Goal: Information Seeking & Learning: Learn about a topic

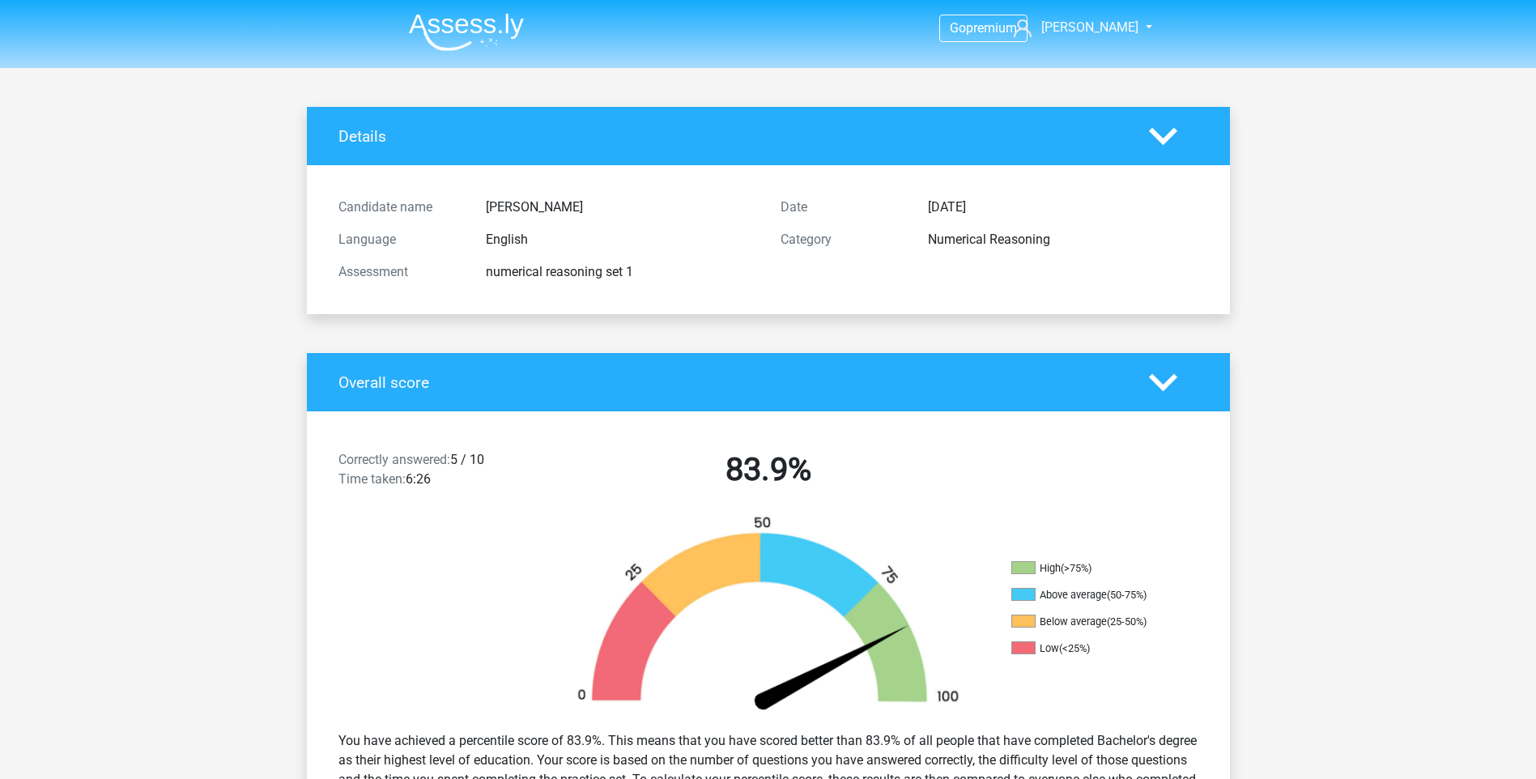
click at [478, 41] on img at bounding box center [466, 32] width 115 height 38
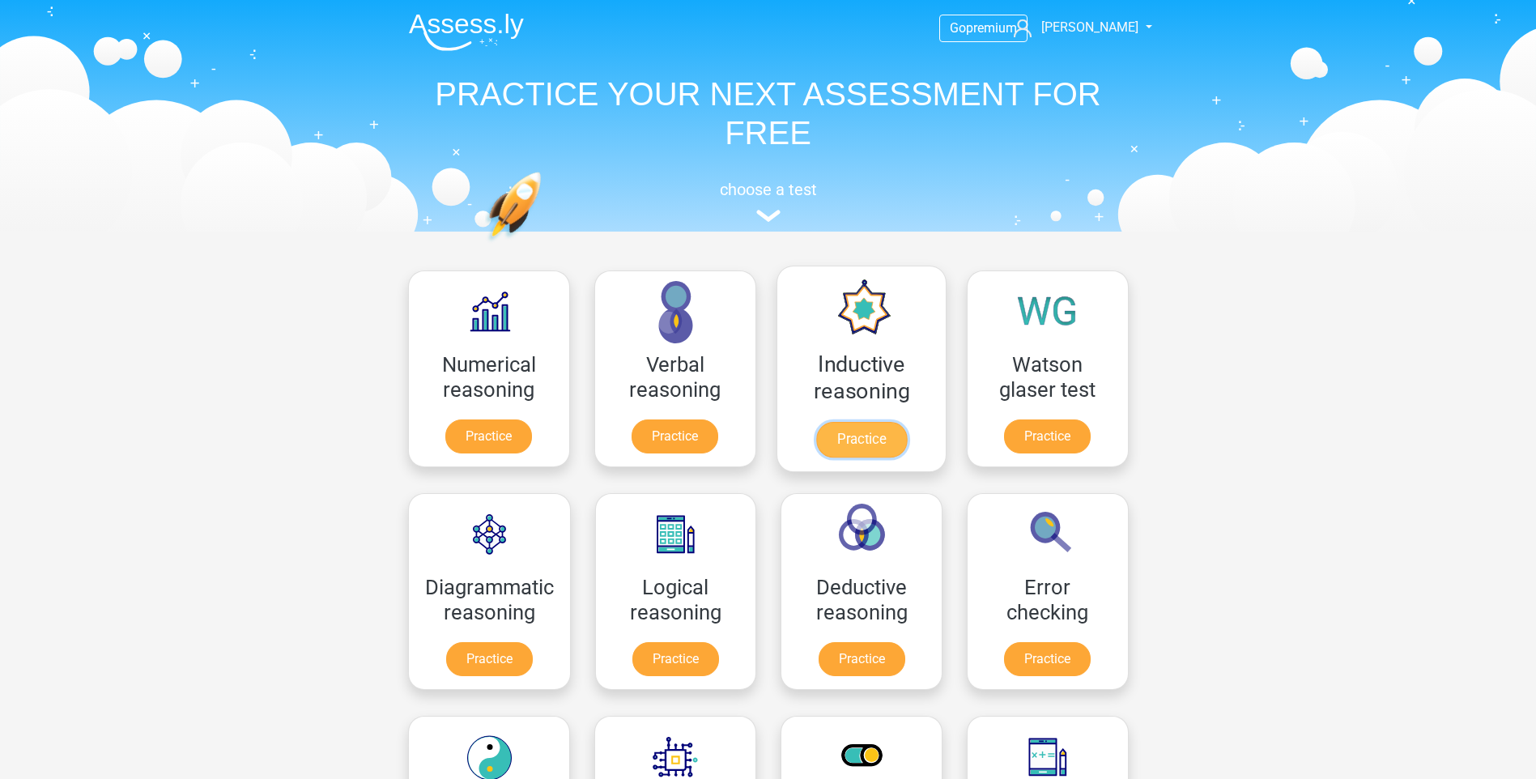
click at [902, 422] on link "Practice" at bounding box center [860, 440] width 91 height 36
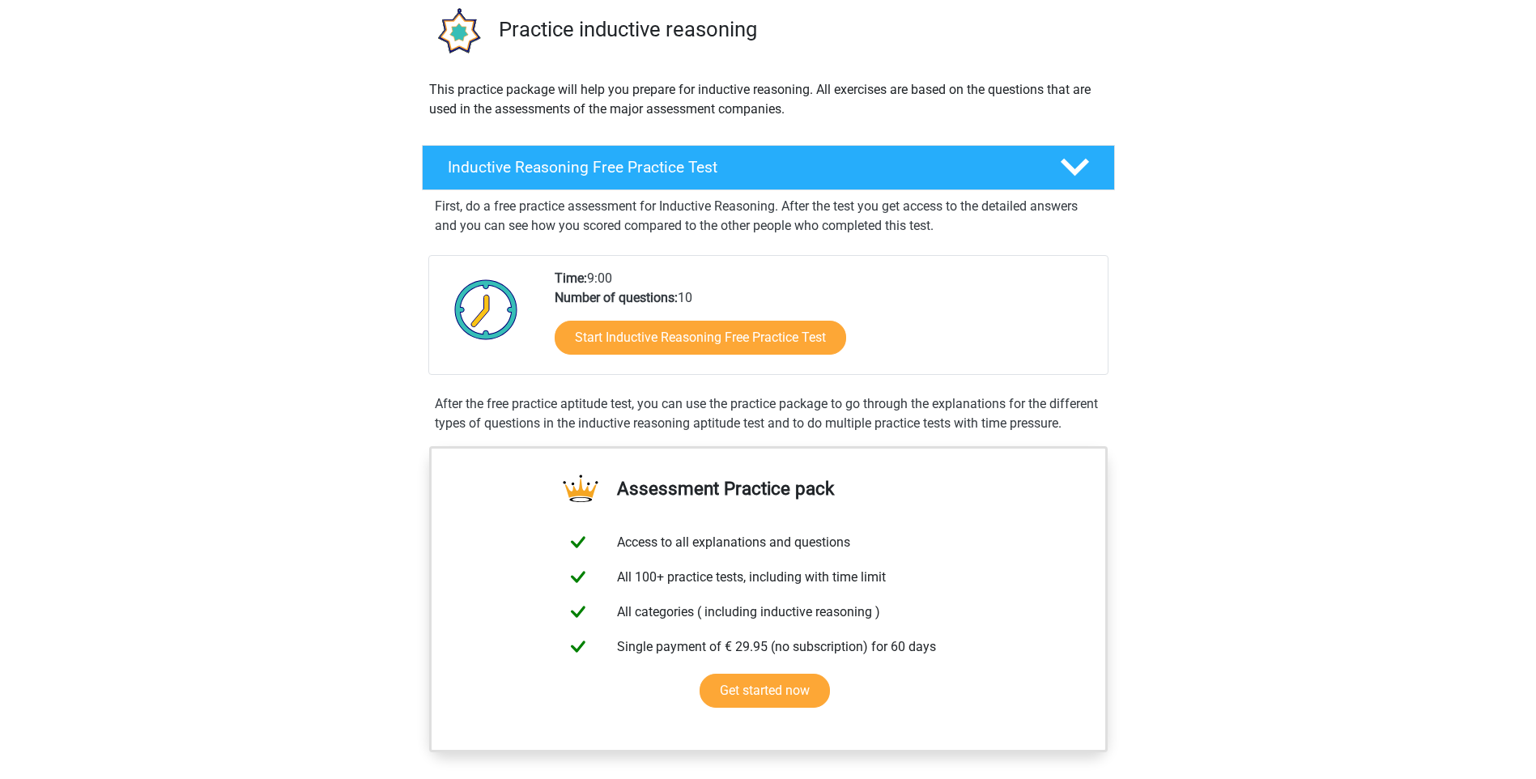
scroll to position [162, 0]
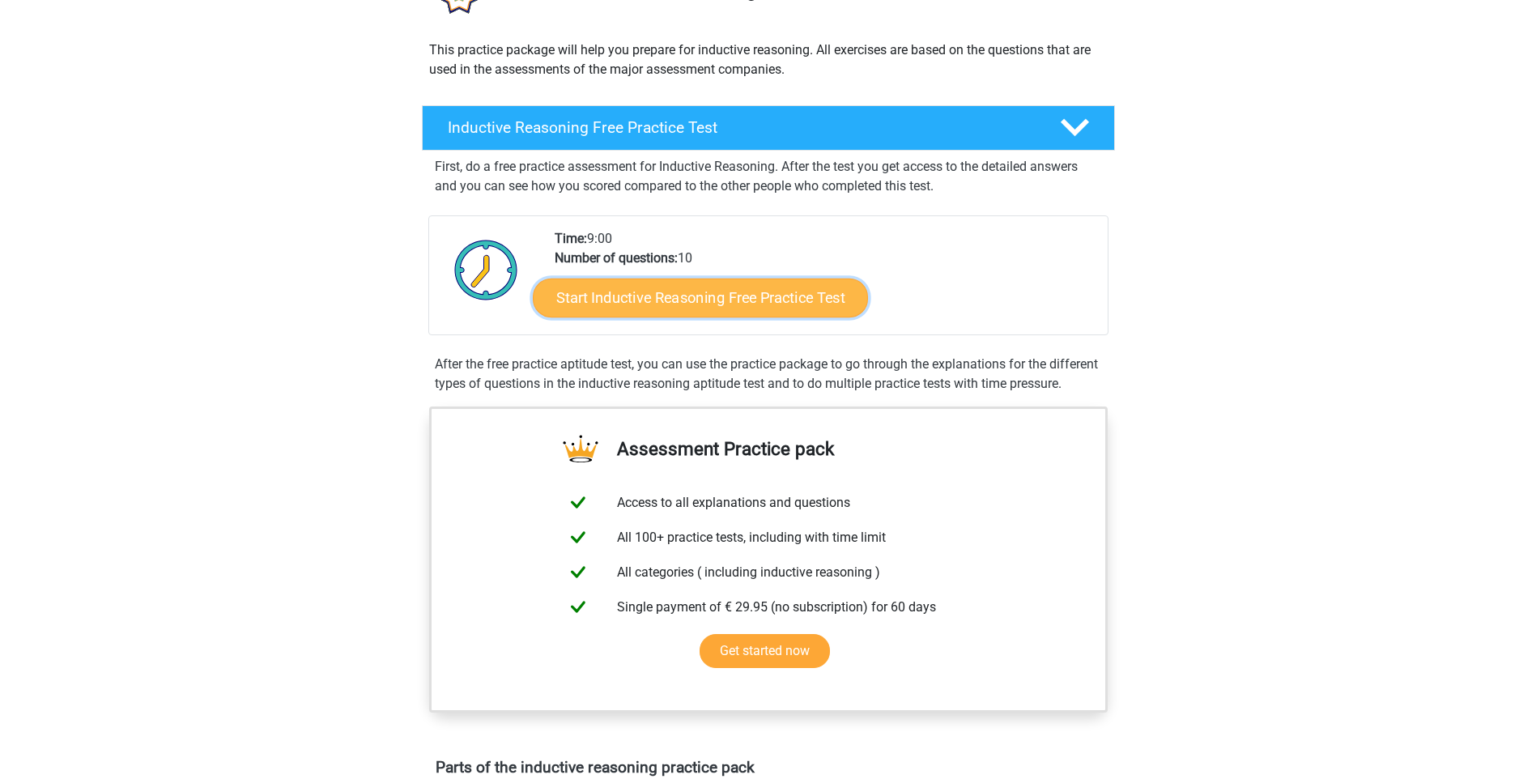
click at [763, 296] on link "Start Inductive Reasoning Free Practice Test" at bounding box center [700, 297] width 335 height 39
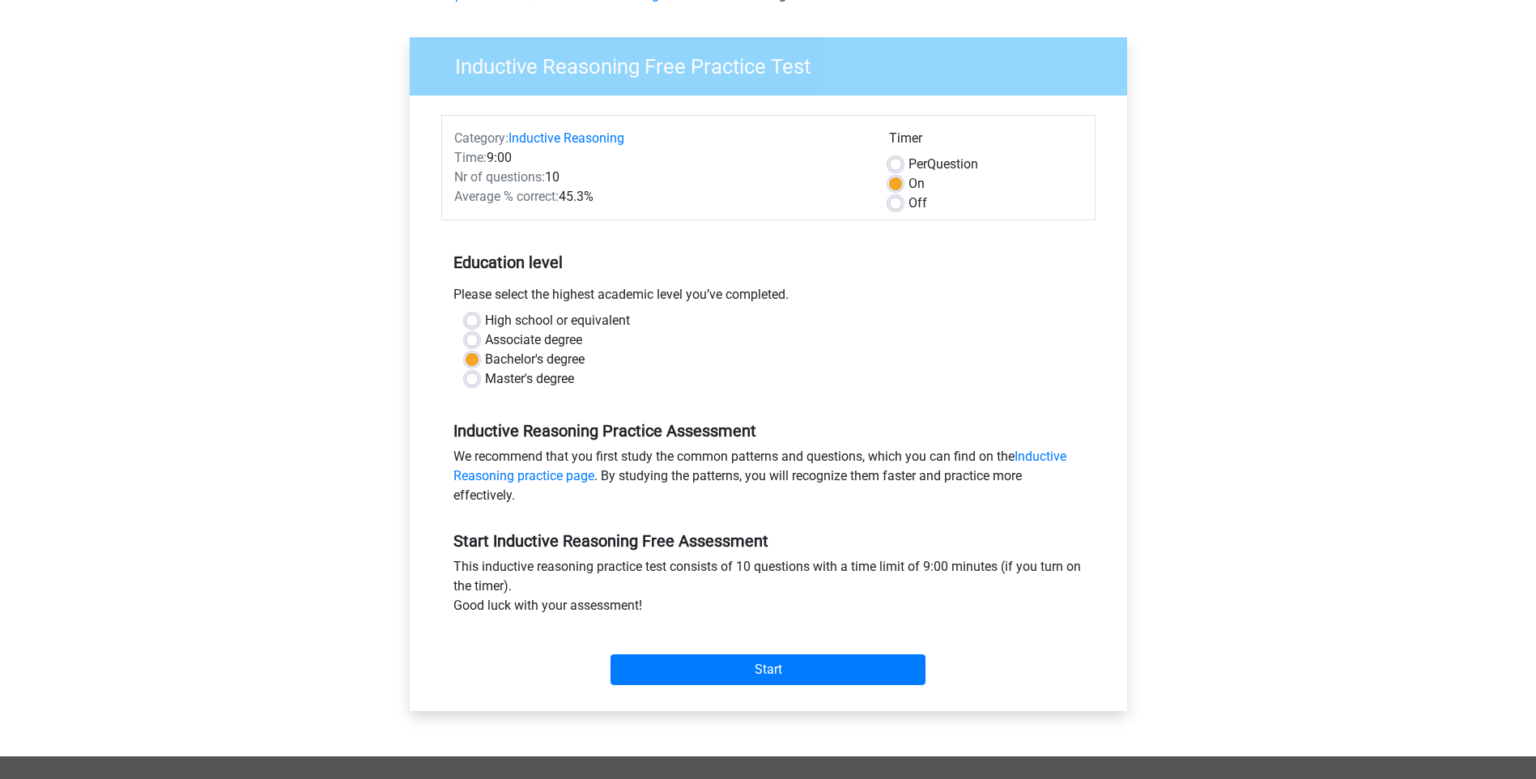
scroll to position [243, 0]
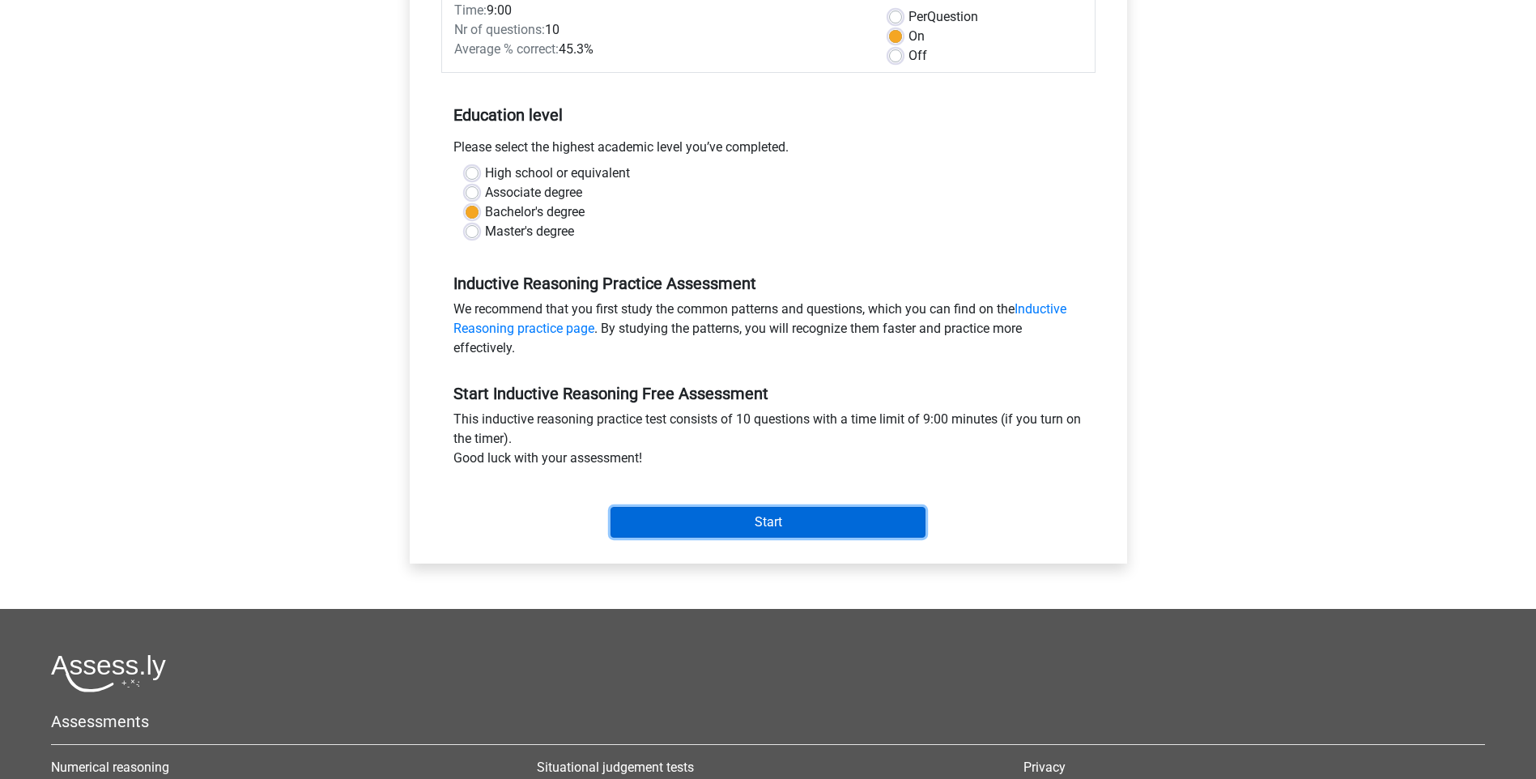
click at [782, 520] on input "Start" at bounding box center [767, 522] width 315 height 31
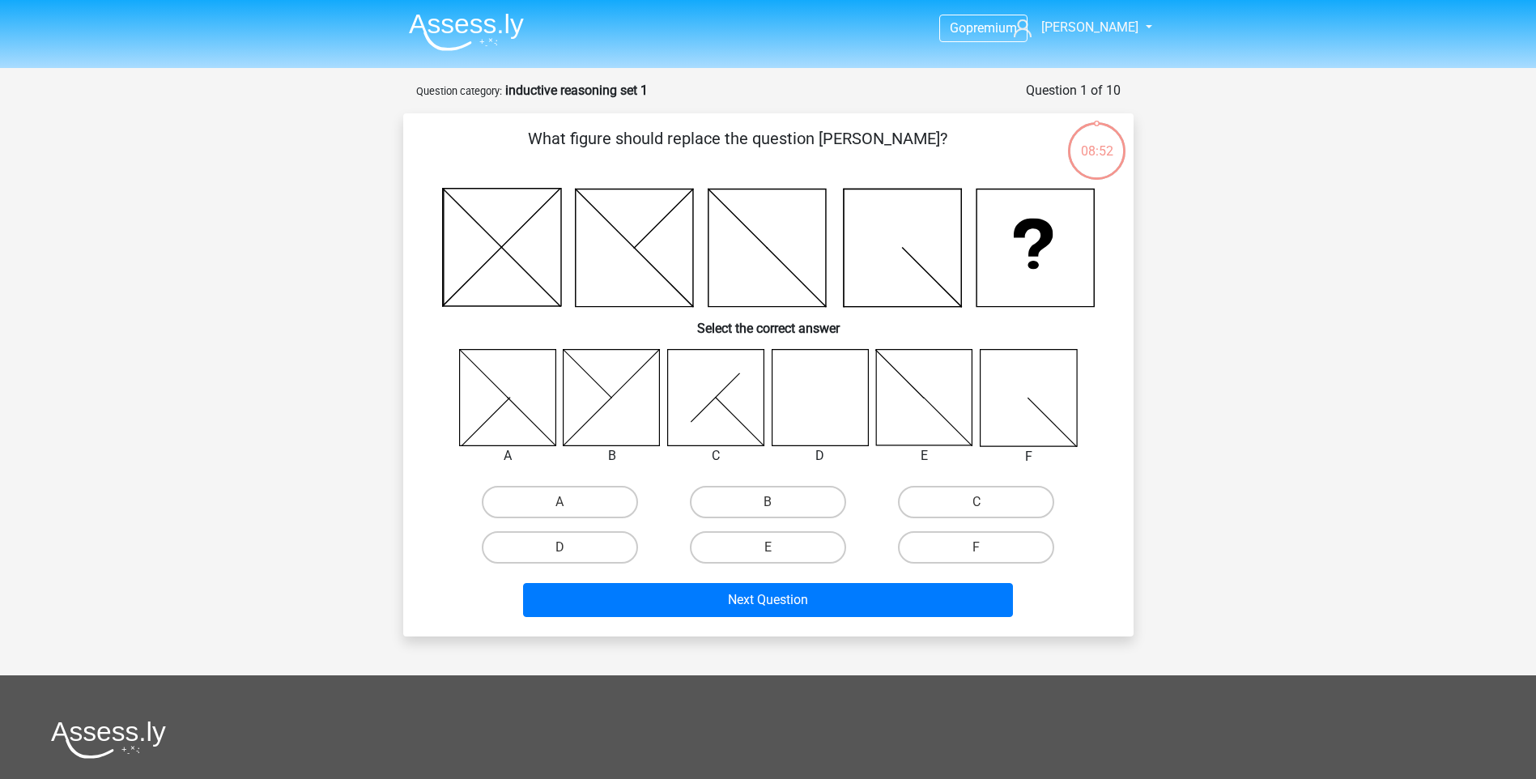
click at [818, 419] on icon at bounding box center [819, 397] width 96 height 96
click at [542, 545] on label "D" at bounding box center [560, 547] width 156 height 32
click at [559, 547] on input "D" at bounding box center [564, 552] width 11 height 11
radio input "true"
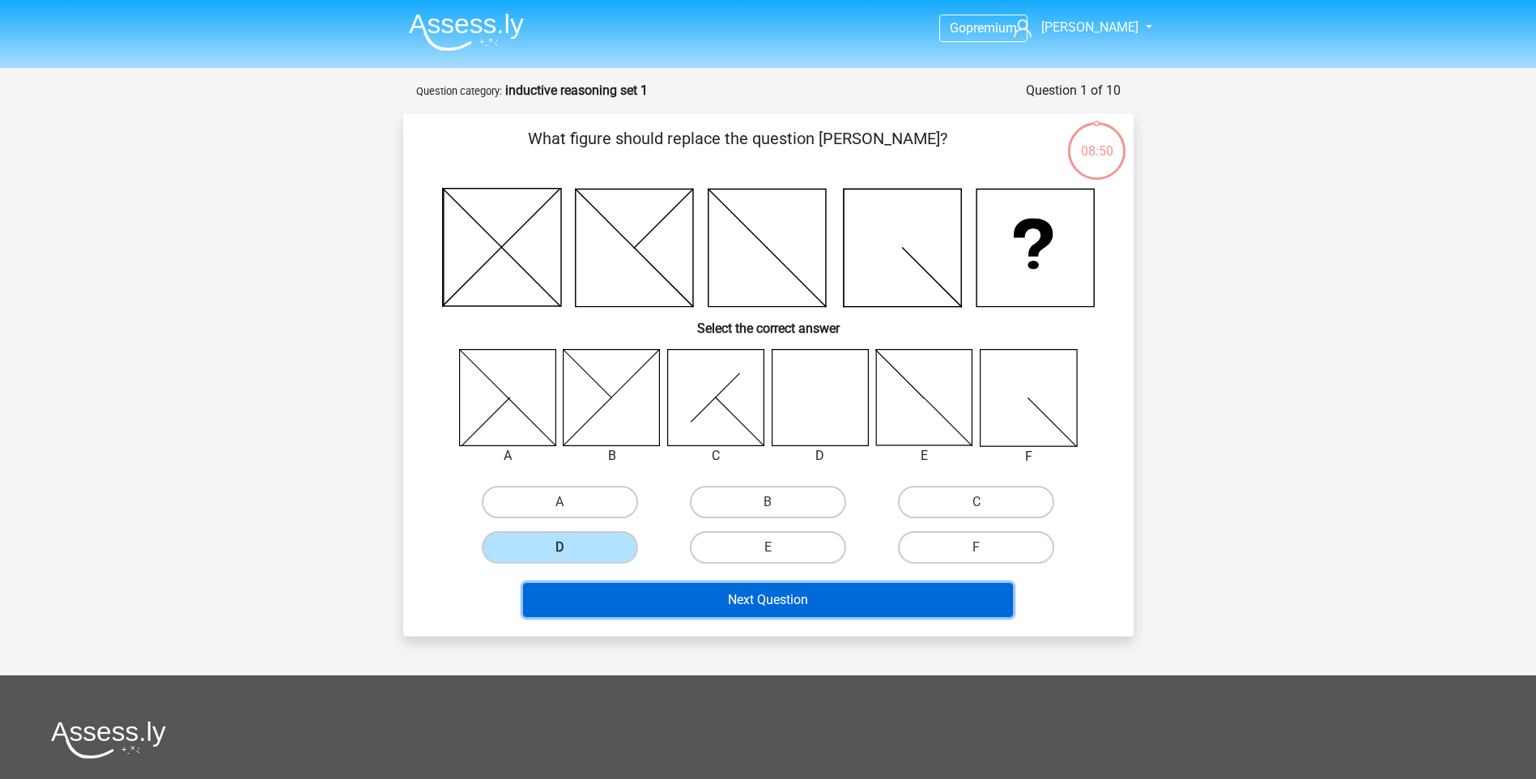
click at [724, 593] on button "Next Question" at bounding box center [768, 600] width 490 height 34
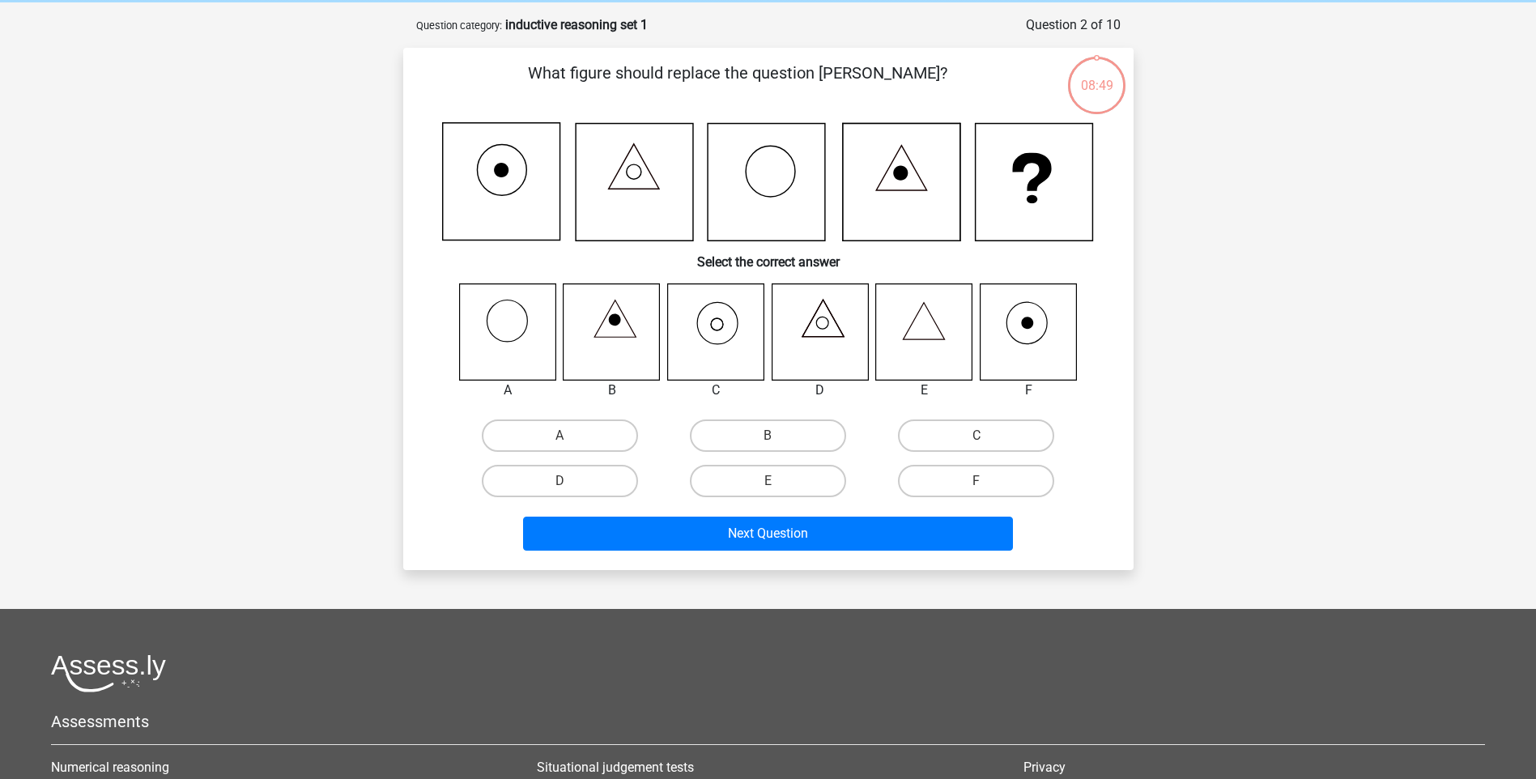
scroll to position [81, 0]
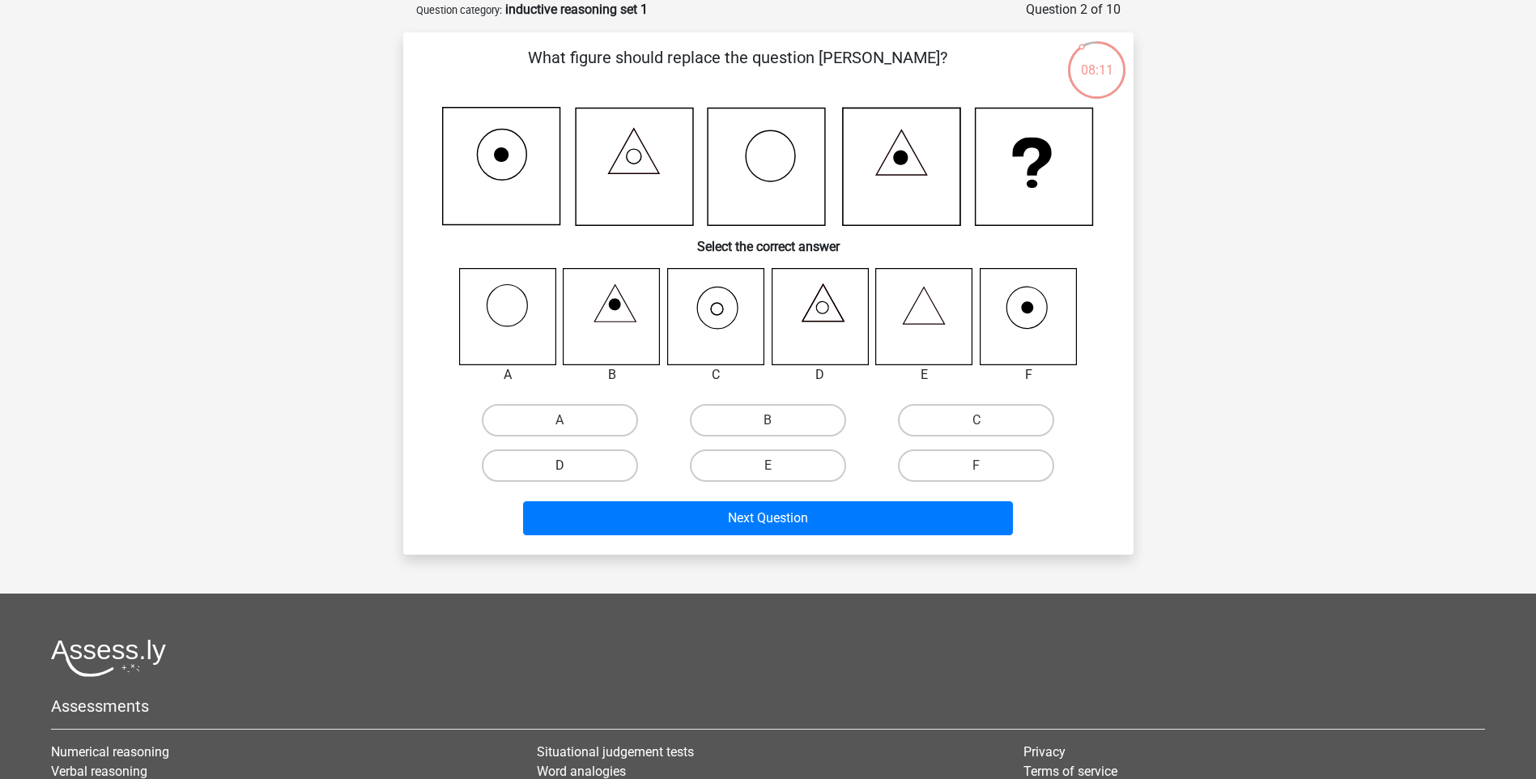
click at [602, 467] on label "D" at bounding box center [560, 465] width 156 height 32
click at [570, 467] on input "D" at bounding box center [564, 470] width 11 height 11
radio input "true"
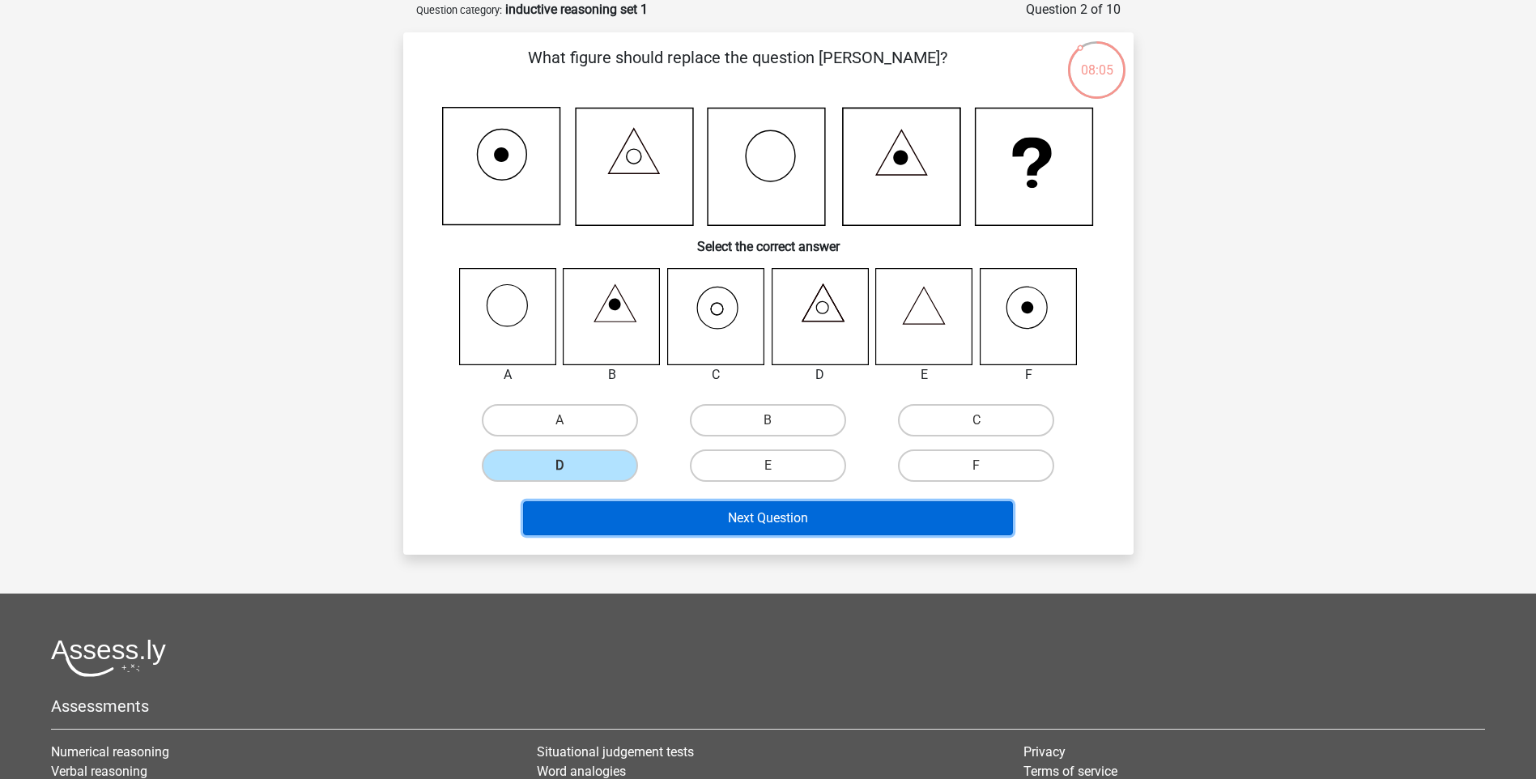
click at [756, 523] on button "Next Question" at bounding box center [768, 518] width 490 height 34
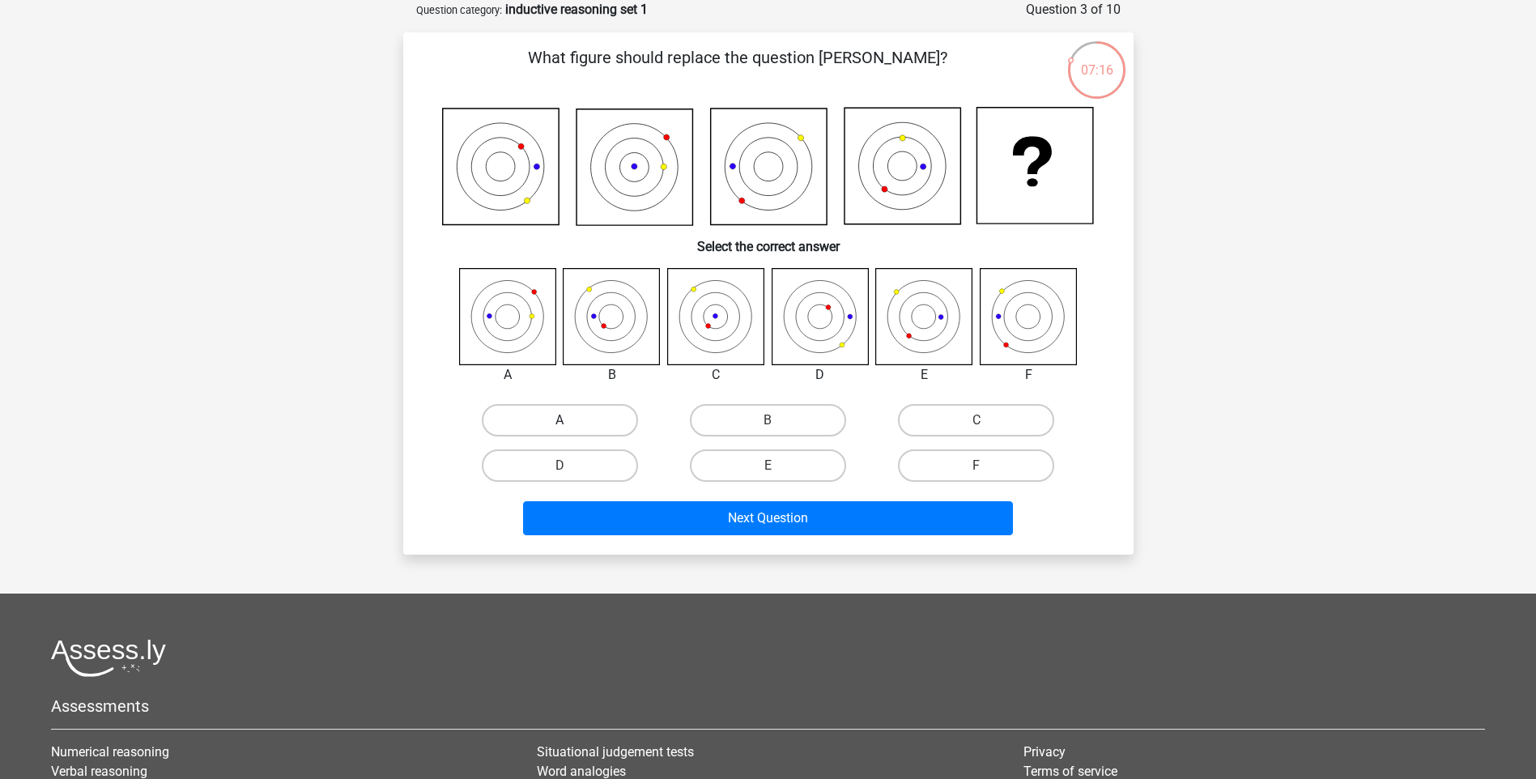
click at [587, 414] on label "A" at bounding box center [560, 420] width 156 height 32
click at [570, 420] on input "A" at bounding box center [564, 425] width 11 height 11
radio input "true"
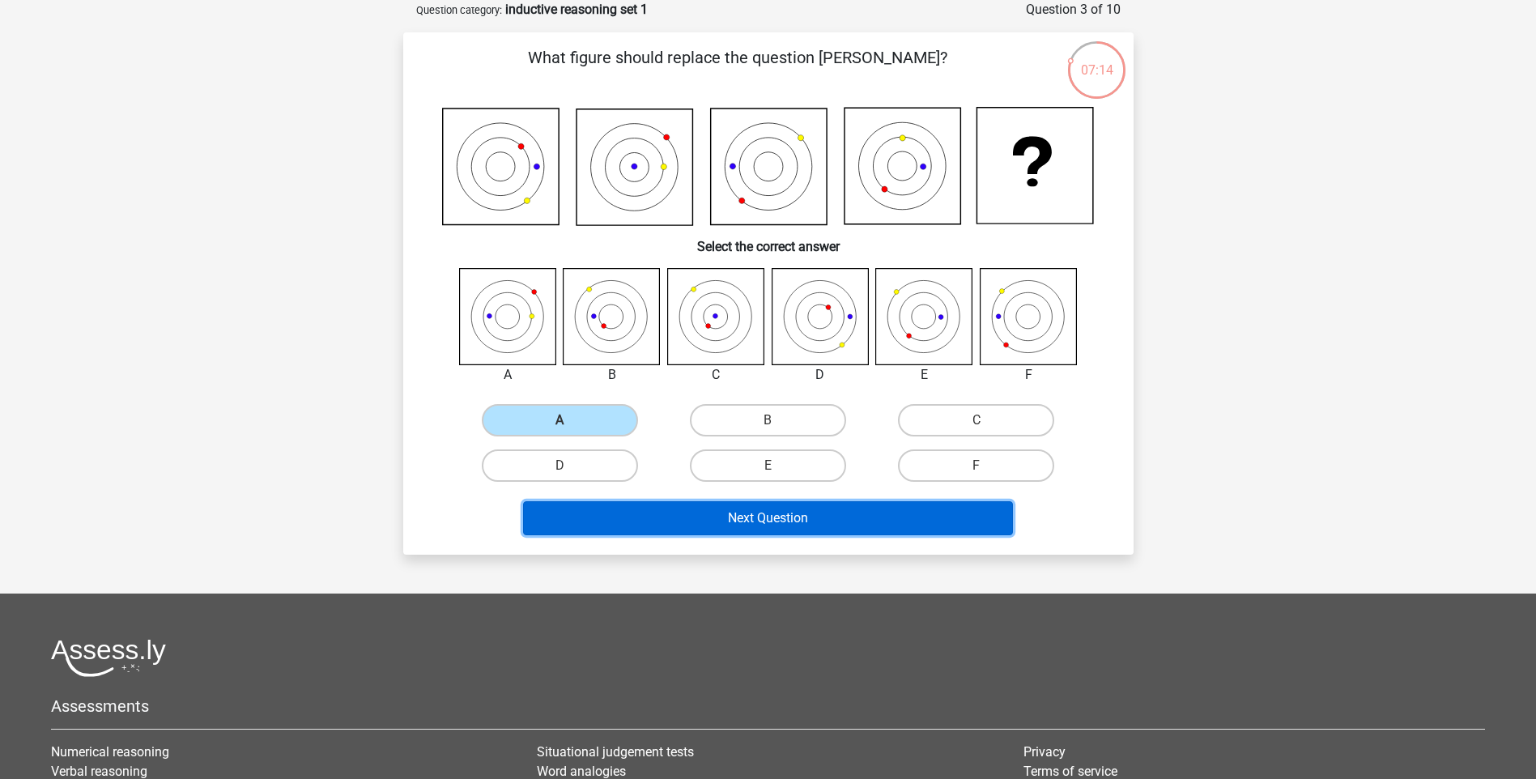
click at [754, 525] on button "Next Question" at bounding box center [768, 518] width 490 height 34
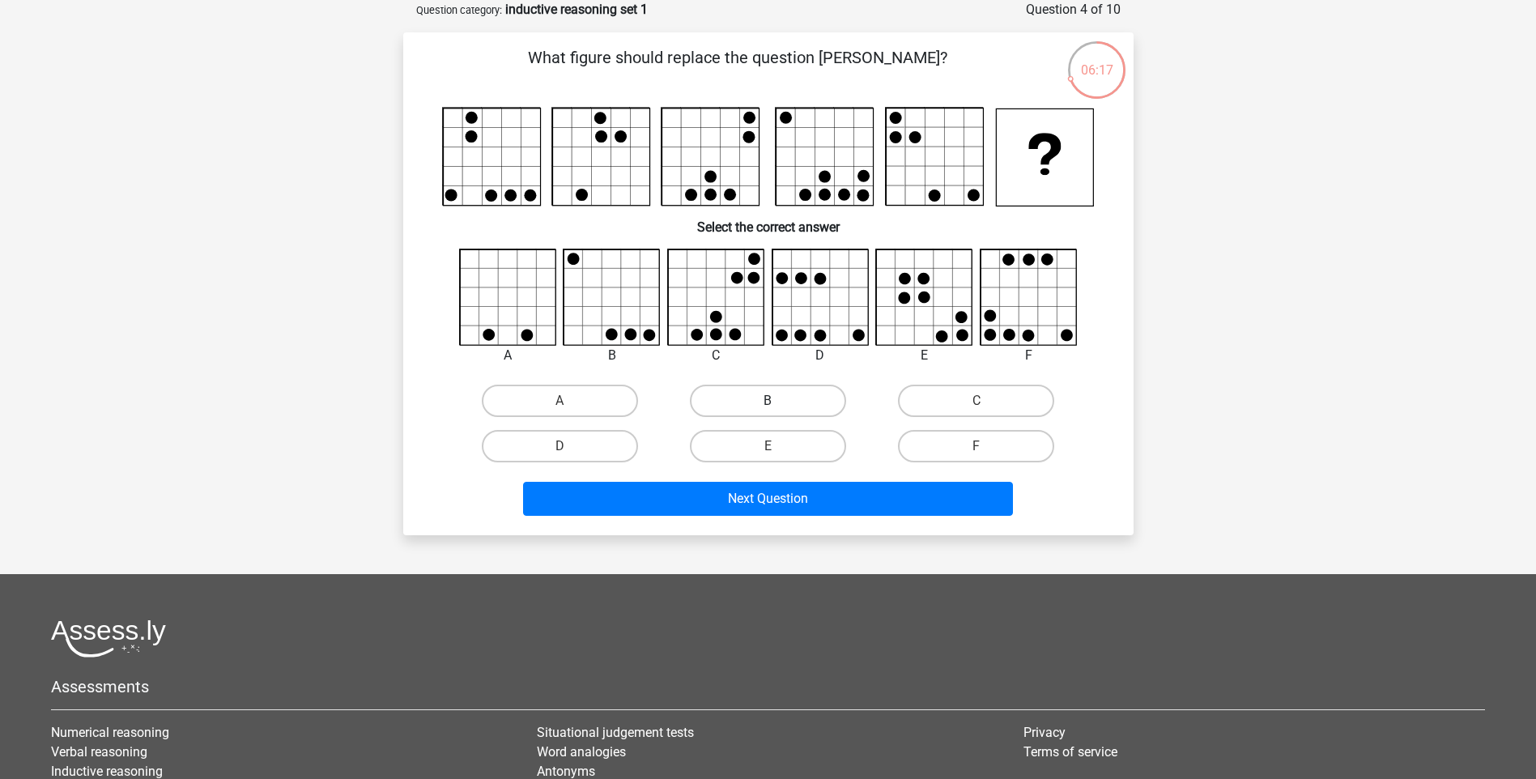
click at [757, 397] on label "B" at bounding box center [768, 401] width 156 height 32
click at [767, 401] on input "B" at bounding box center [772, 406] width 11 height 11
radio input "true"
click at [762, 448] on label "E" at bounding box center [768, 446] width 156 height 32
click at [767, 448] on input "E" at bounding box center [772, 451] width 11 height 11
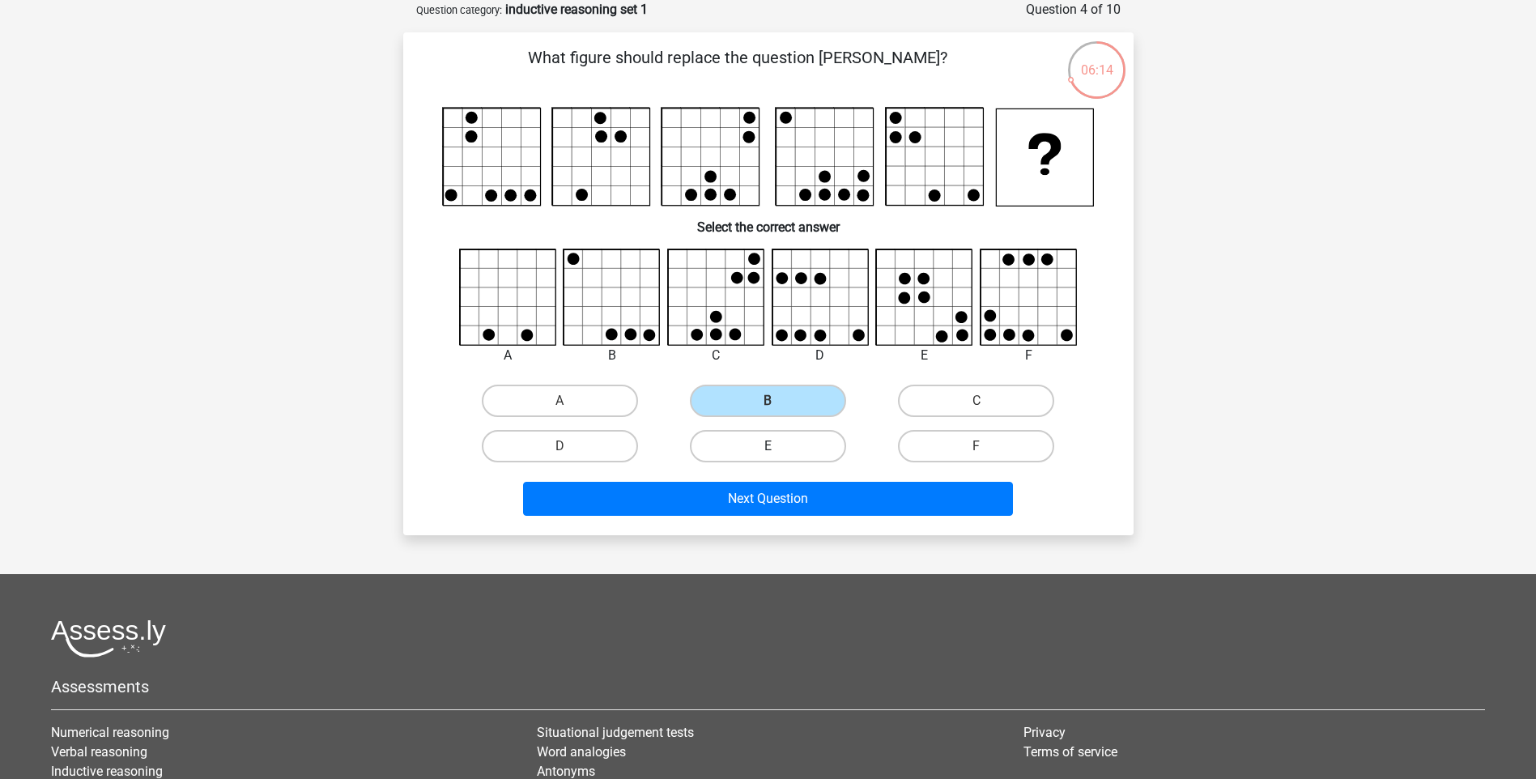
radio input "true"
click at [784, 398] on label "B" at bounding box center [768, 401] width 156 height 32
click at [778, 401] on input "B" at bounding box center [772, 406] width 11 height 11
radio input "true"
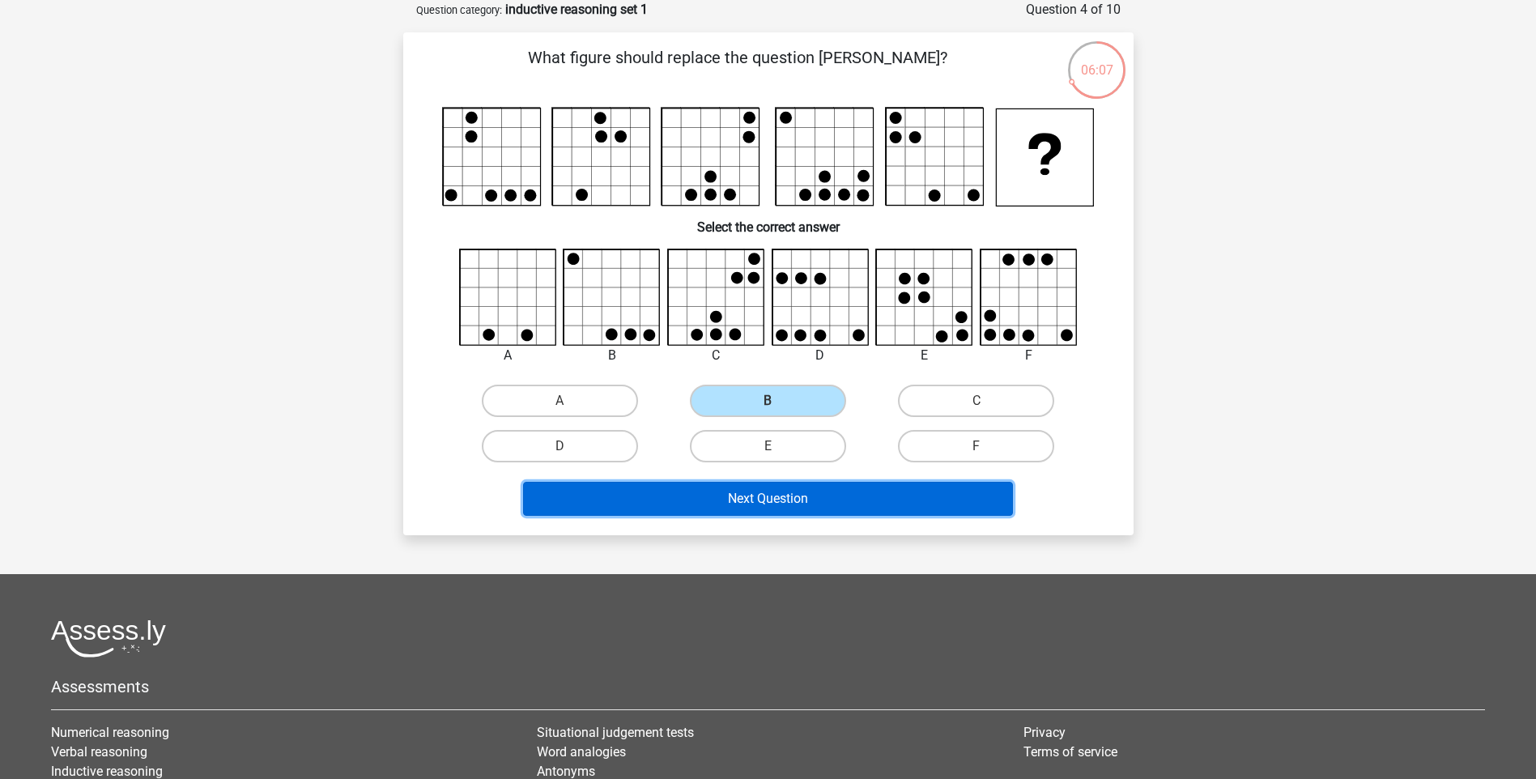
click at [812, 499] on button "Next Question" at bounding box center [768, 499] width 490 height 34
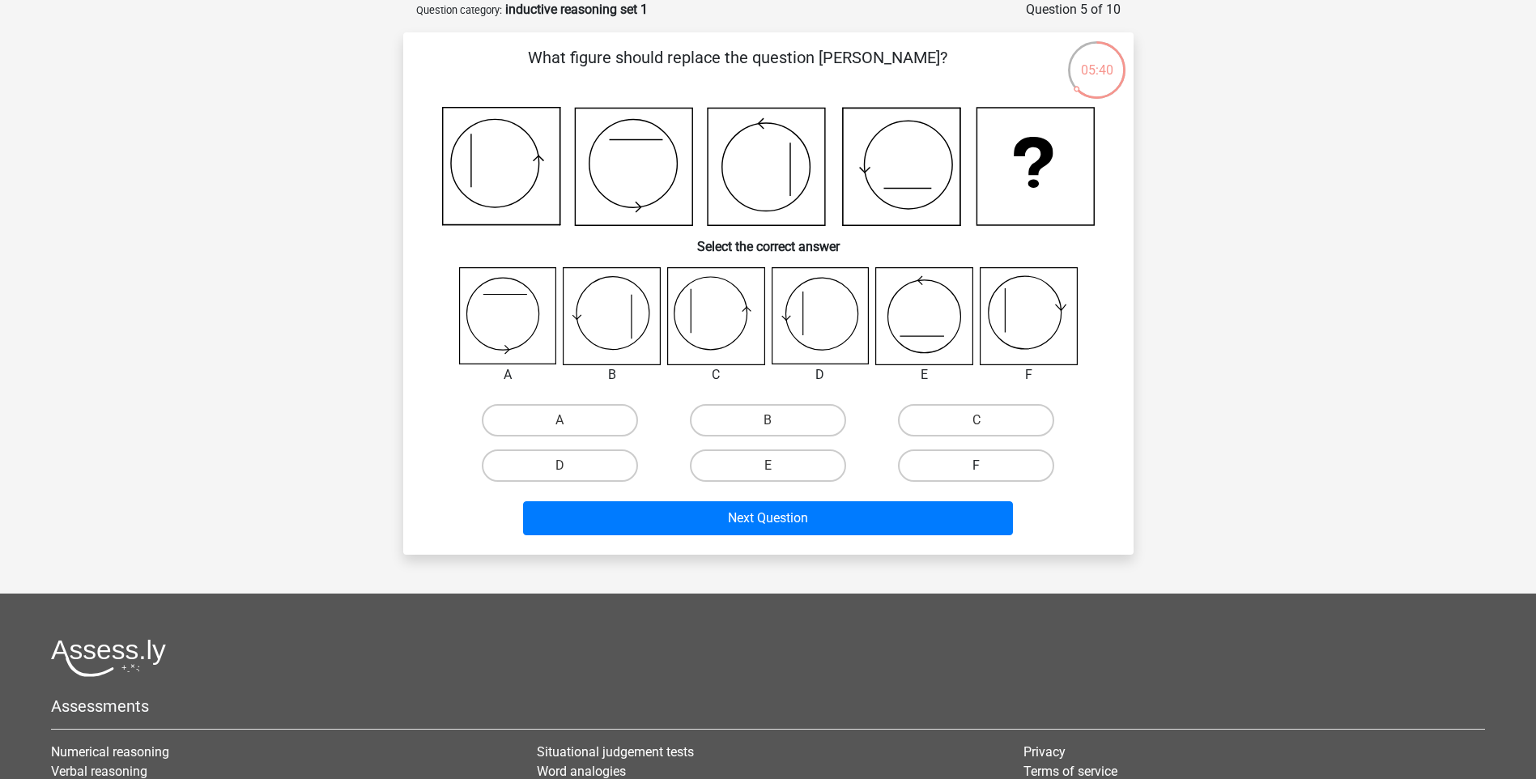
click at [975, 464] on label "F" at bounding box center [976, 465] width 156 height 32
click at [976, 465] on input "F" at bounding box center [981, 470] width 11 height 11
radio input "true"
click at [953, 423] on label "C" at bounding box center [976, 420] width 156 height 32
click at [976, 423] on input "C" at bounding box center [981, 425] width 11 height 11
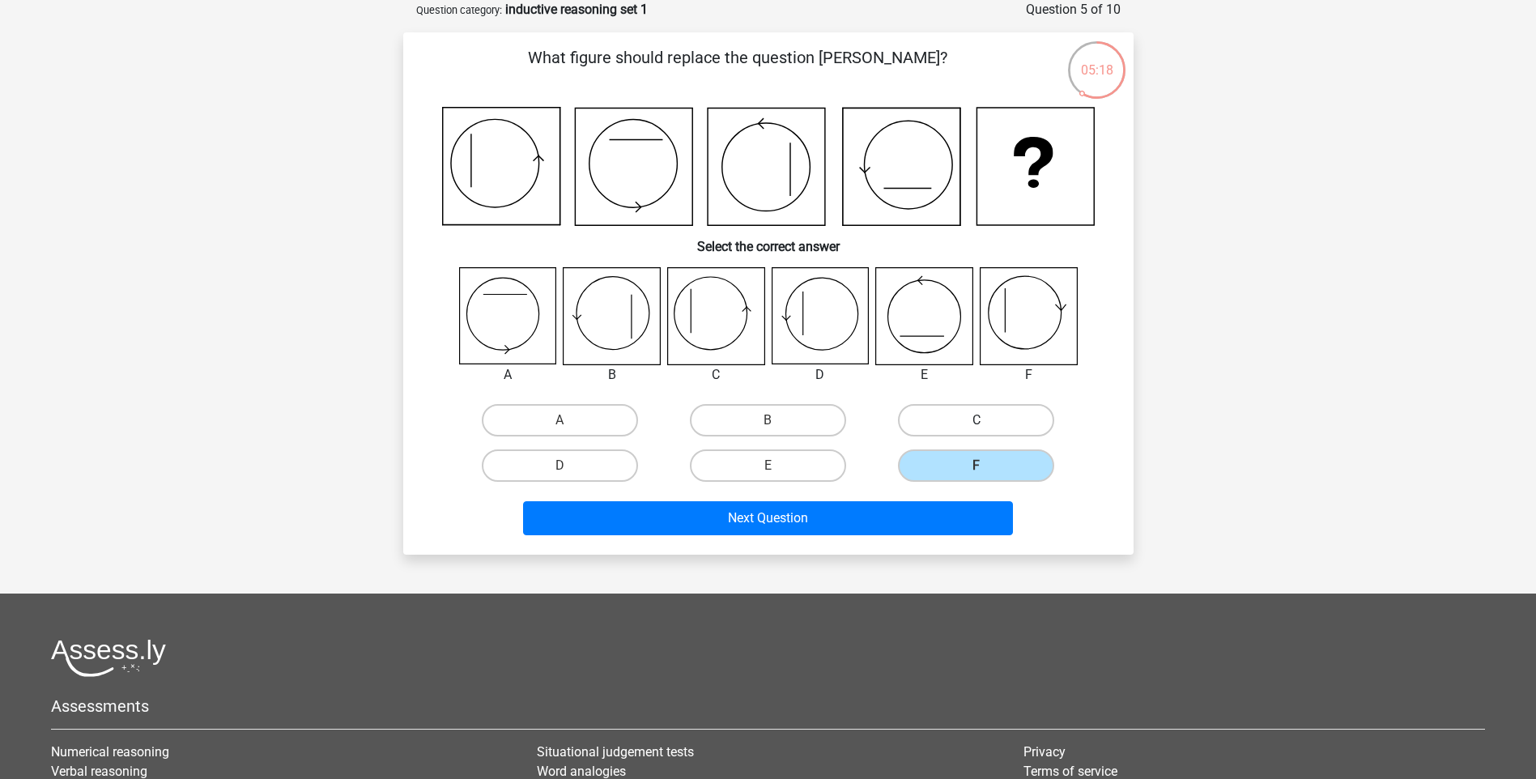
radio input "true"
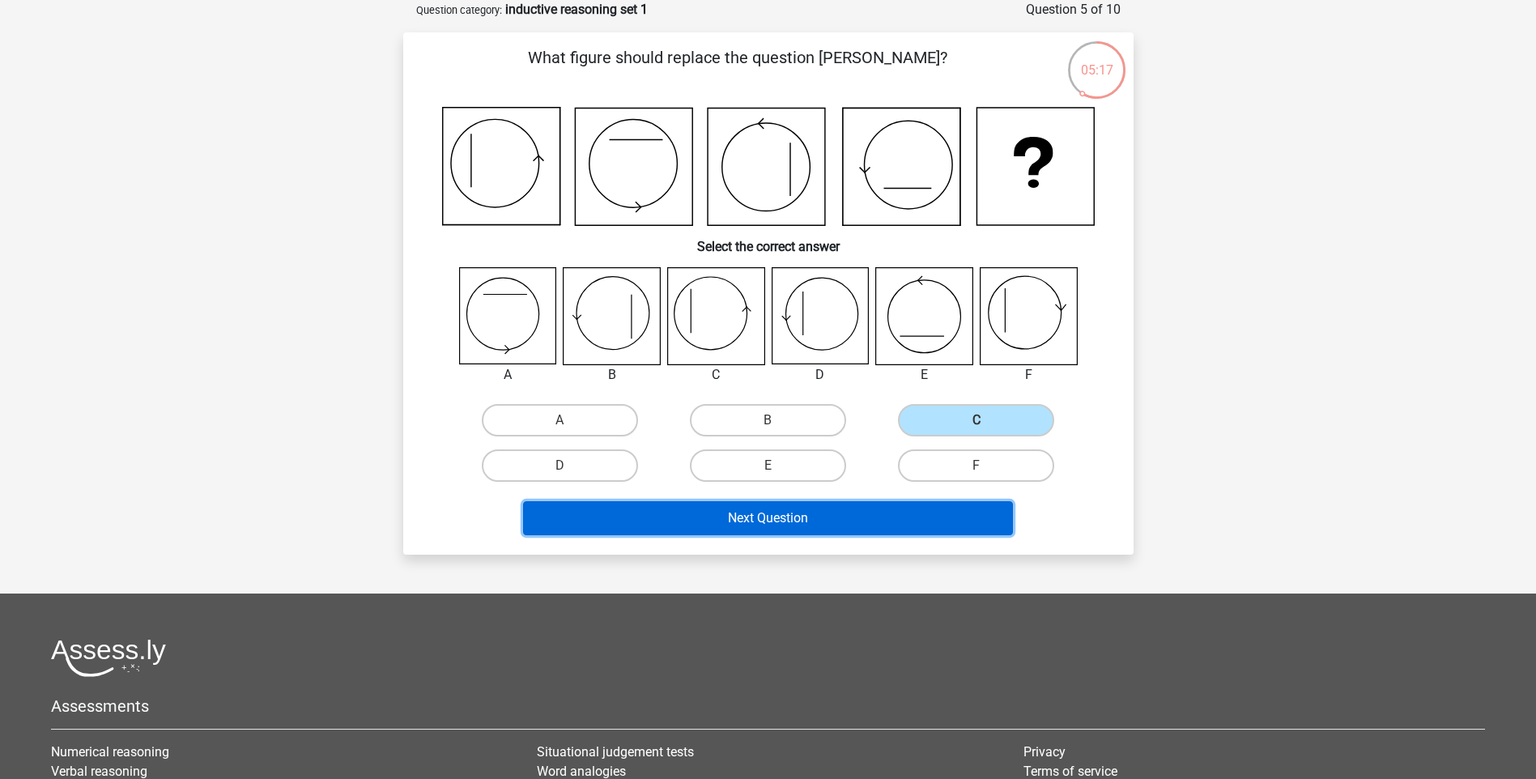
click at [826, 517] on button "Next Question" at bounding box center [768, 518] width 490 height 34
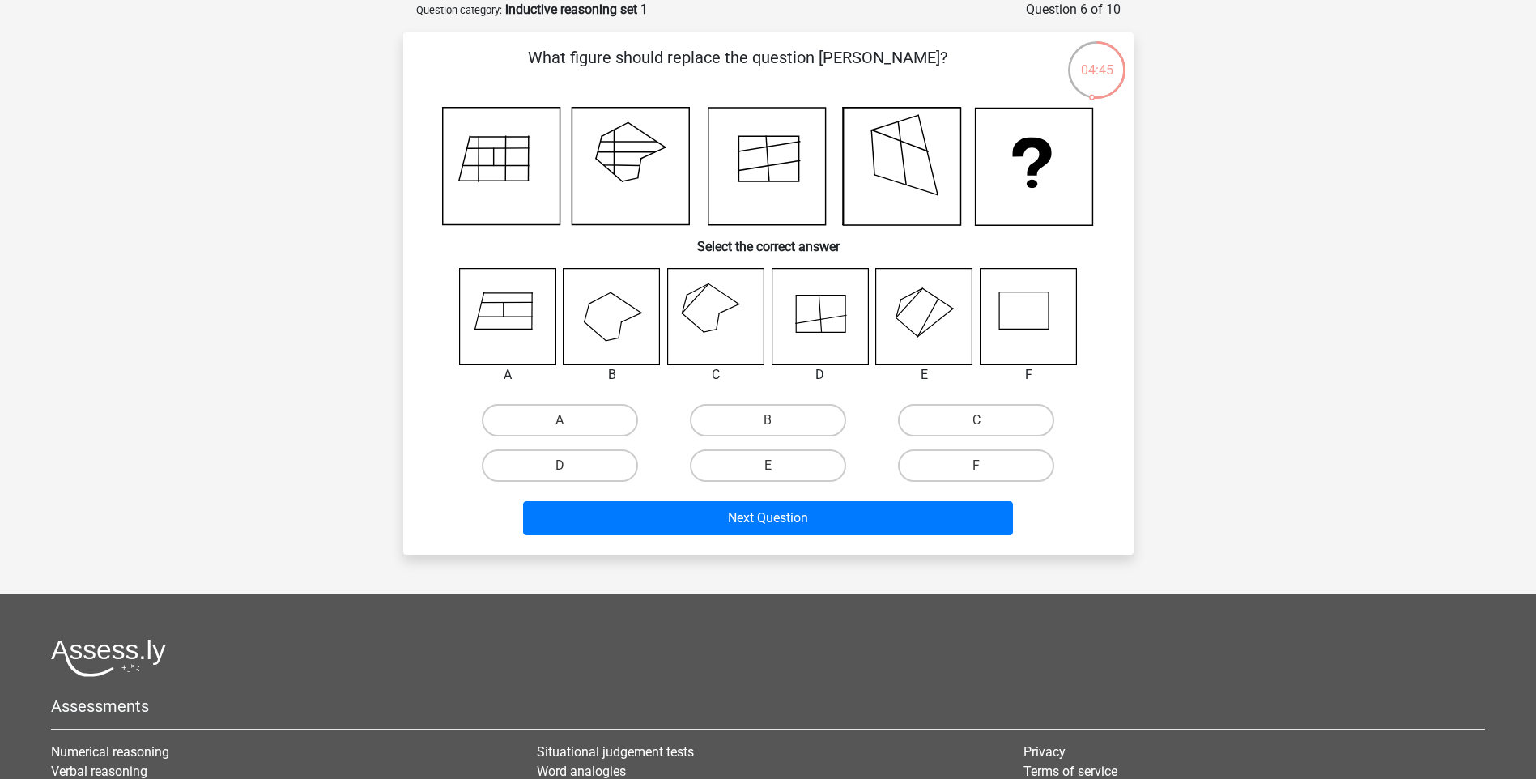
click at [981, 422] on input "C" at bounding box center [981, 425] width 11 height 11
radio input "true"
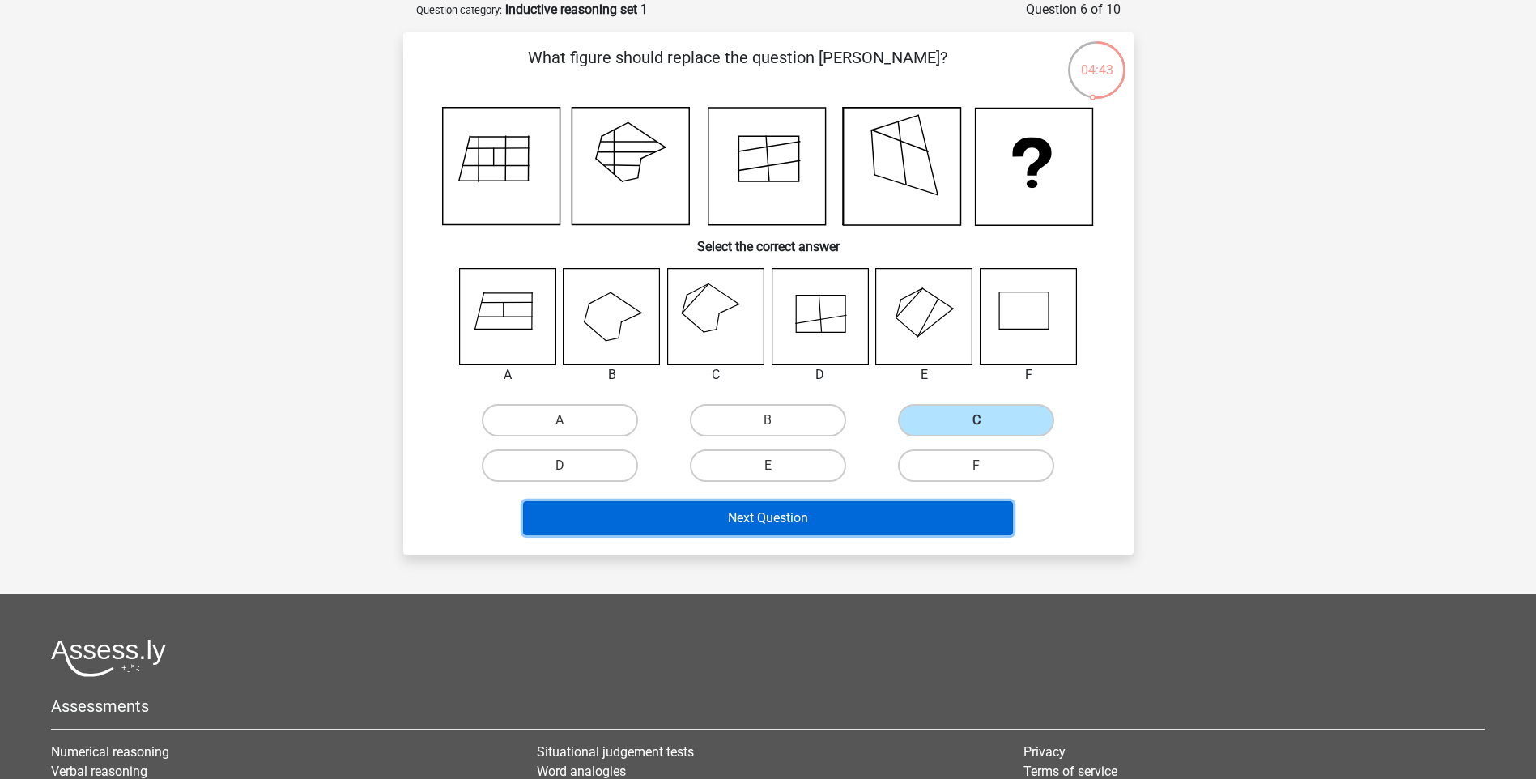
click at [884, 516] on button "Next Question" at bounding box center [768, 518] width 490 height 34
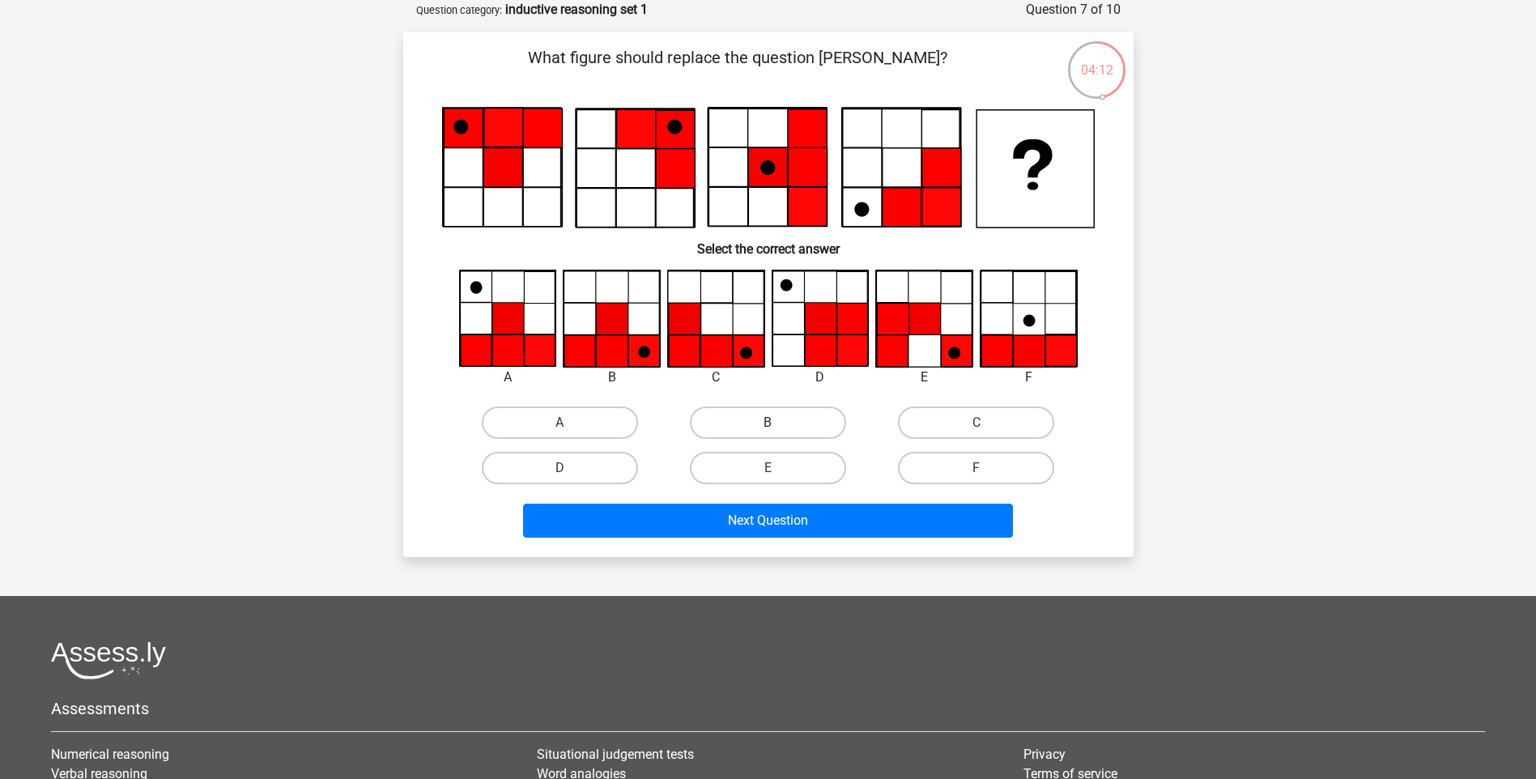
click at [751, 419] on label "B" at bounding box center [768, 422] width 156 height 32
click at [767, 423] on input "B" at bounding box center [772, 428] width 11 height 11
radio input "true"
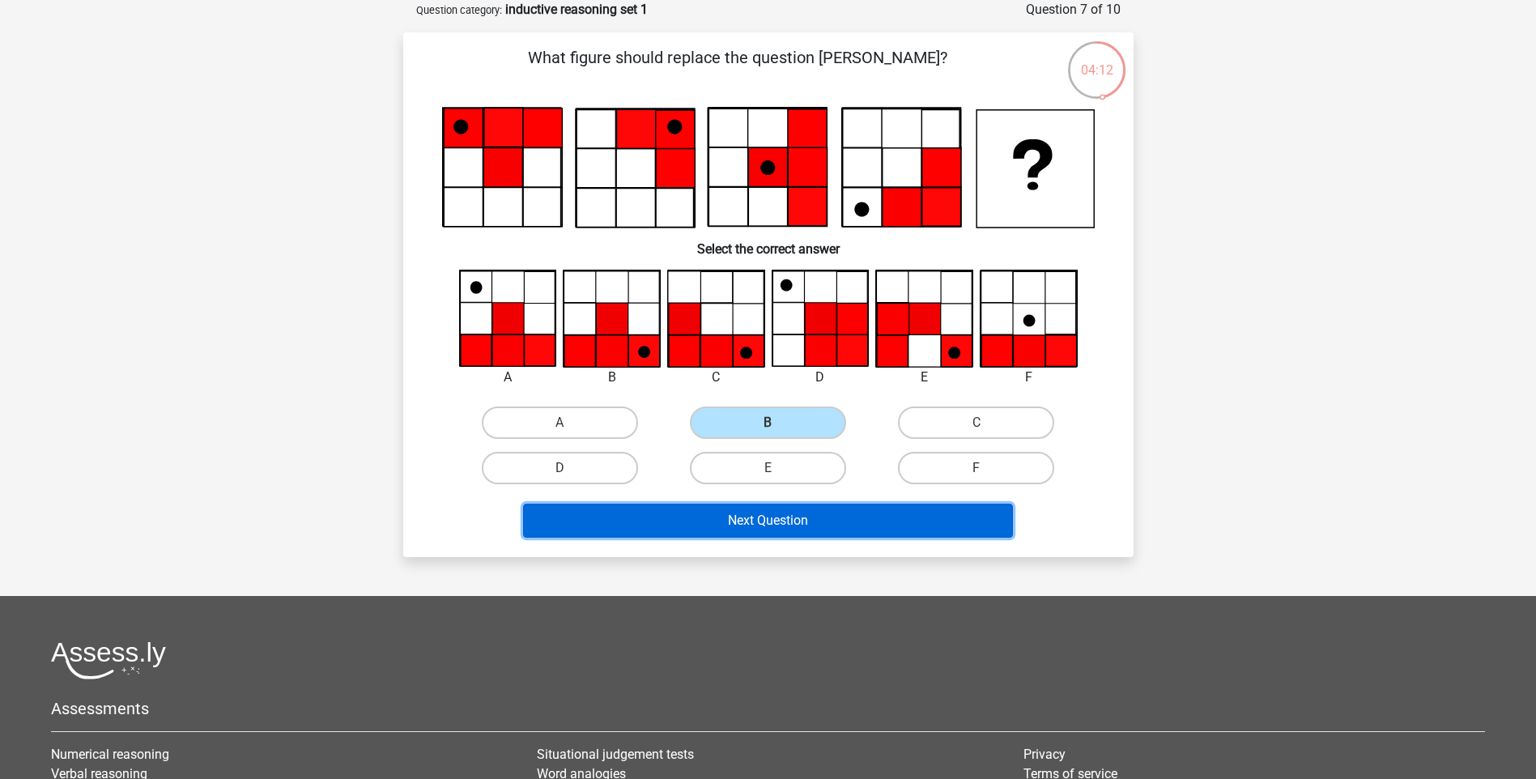
click at [785, 516] on button "Next Question" at bounding box center [768, 521] width 490 height 34
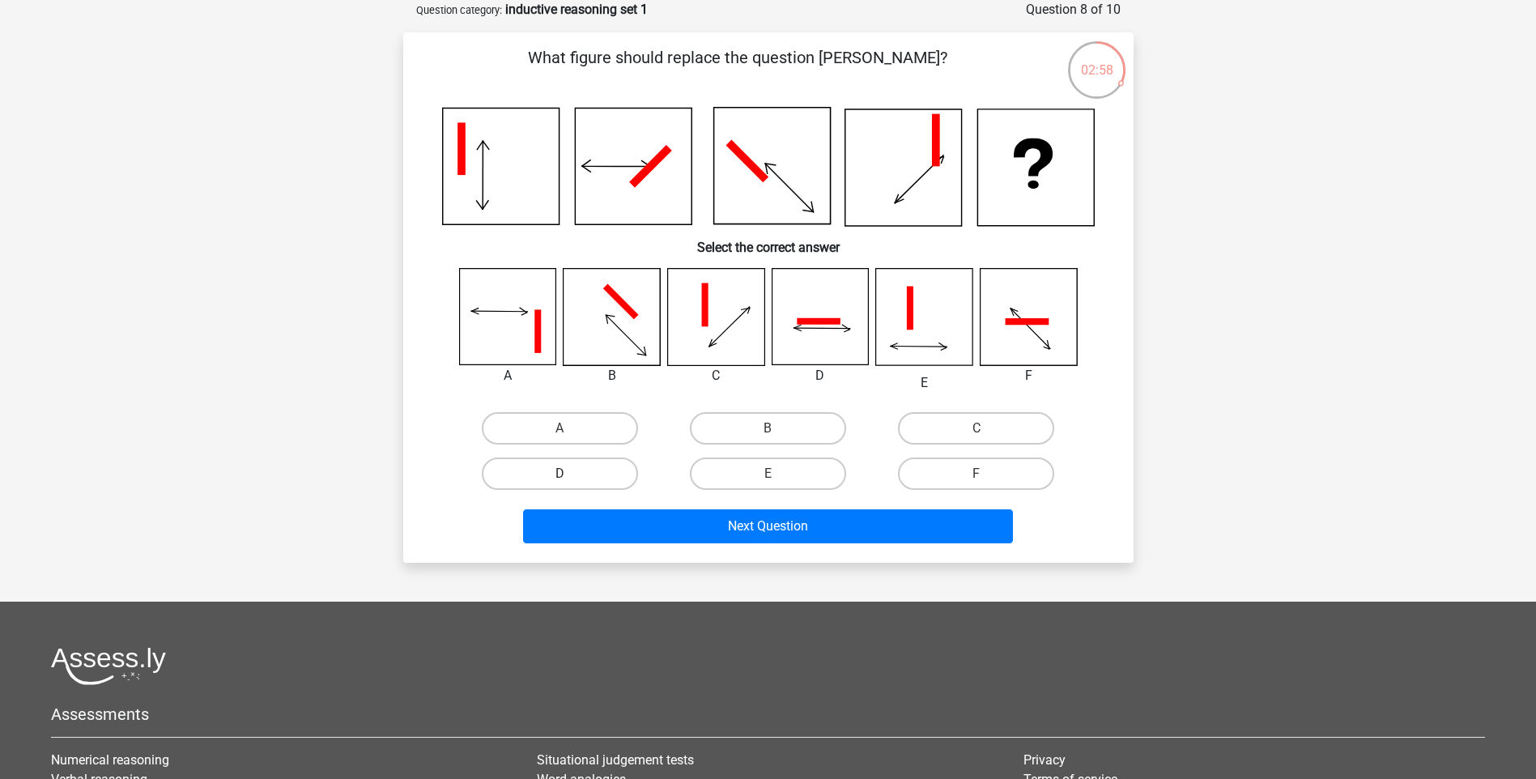
click at [561, 469] on label "D" at bounding box center [560, 473] width 156 height 32
click at [561, 474] on input "D" at bounding box center [564, 479] width 11 height 11
radio input "true"
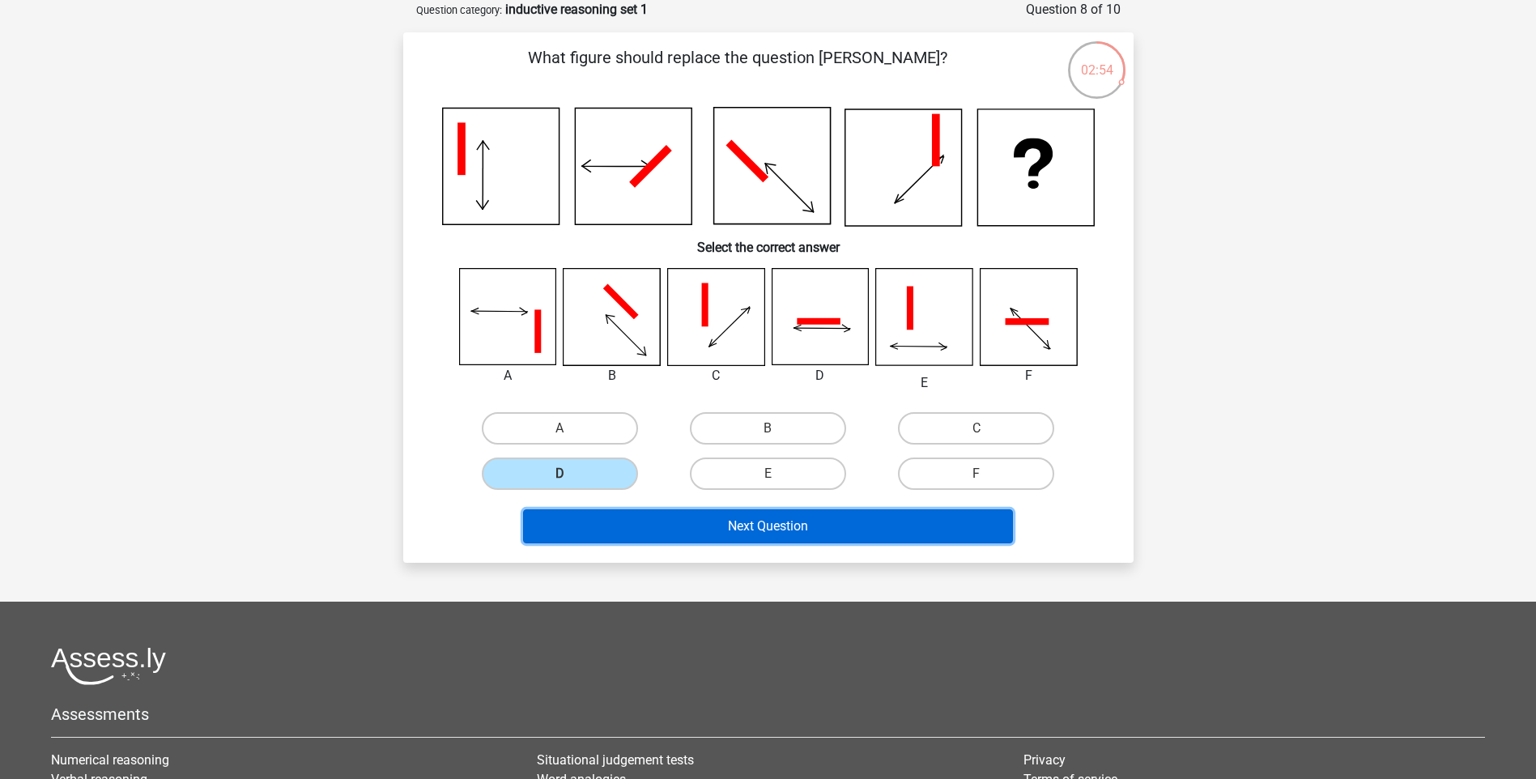
click at [770, 522] on button "Next Question" at bounding box center [768, 526] width 490 height 34
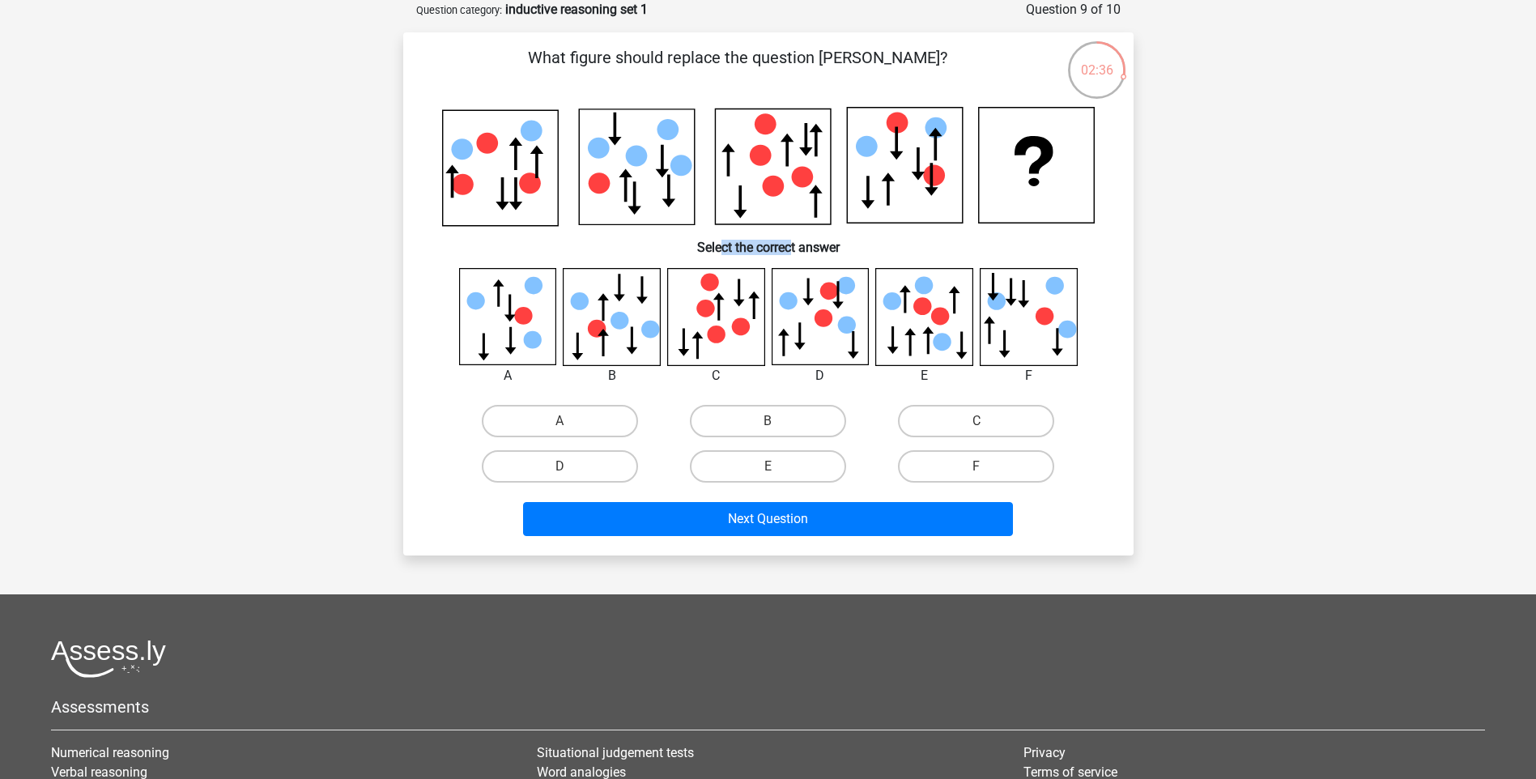
drag, startPoint x: 761, startPoint y: 242, endPoint x: 793, endPoint y: 242, distance: 31.6
click at [793, 242] on h6 "Select the correct answer" at bounding box center [768, 241] width 678 height 28
click at [1194, 231] on div "Go premium Kendrick kendrick.mouton@airborne-sys.com" at bounding box center [768, 470] width 1536 height 1103
click at [544, 419] on label "A" at bounding box center [560, 421] width 156 height 32
click at [559, 421] on input "A" at bounding box center [564, 426] width 11 height 11
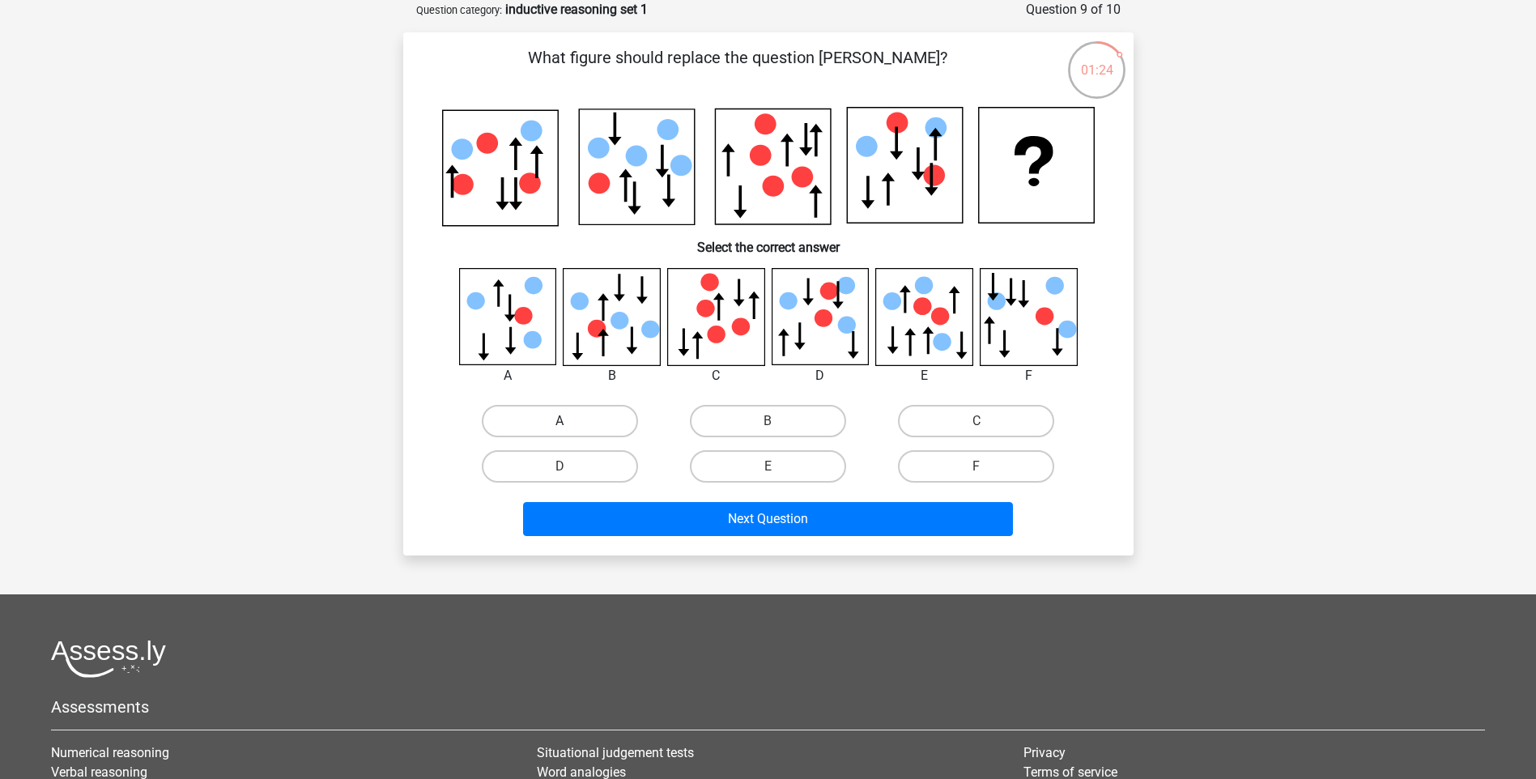
radio input "true"
click at [972, 464] on label "F" at bounding box center [976, 466] width 156 height 32
click at [976, 466] on input "F" at bounding box center [981, 471] width 11 height 11
radio input "true"
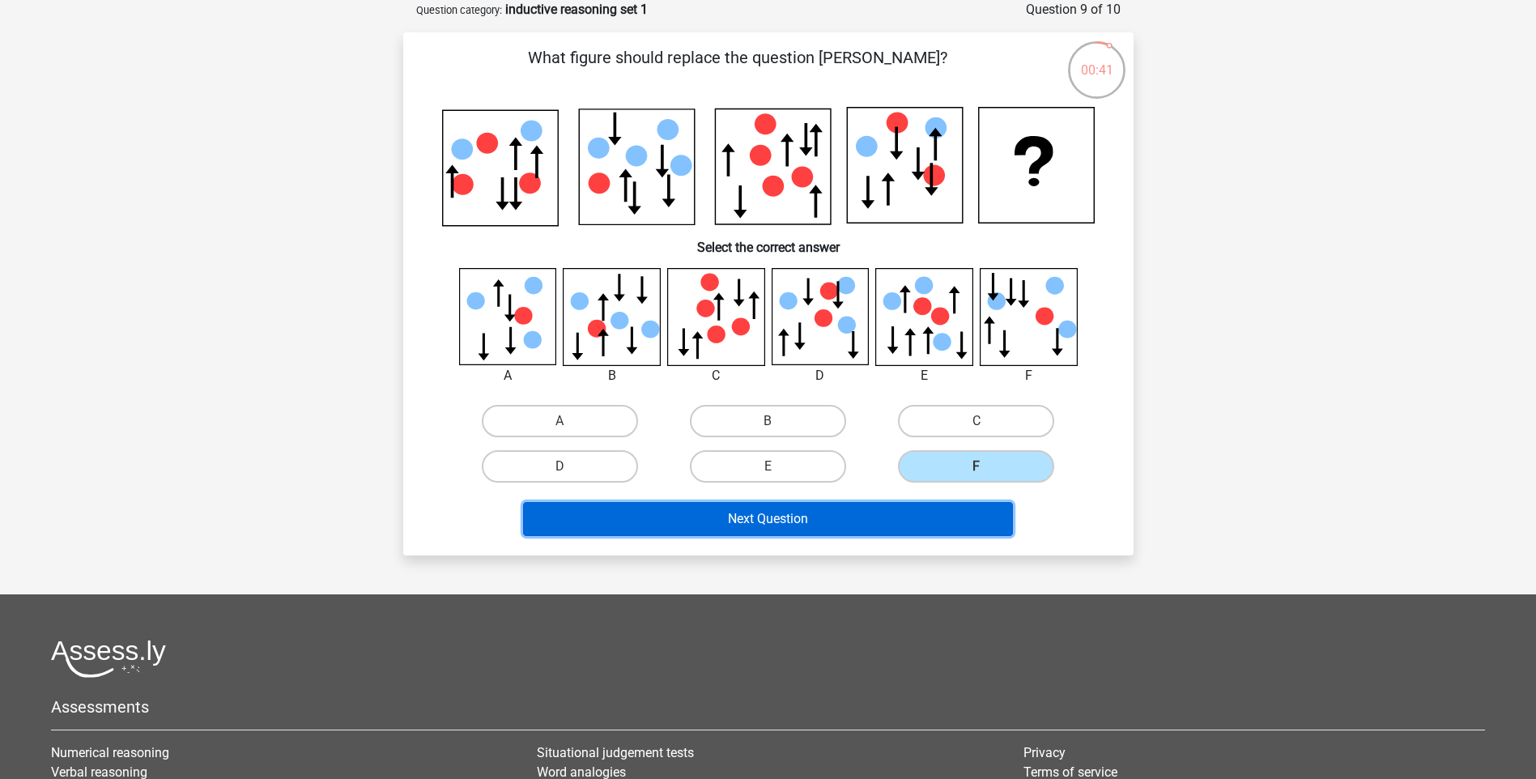
click at [898, 513] on button "Next Question" at bounding box center [768, 519] width 490 height 34
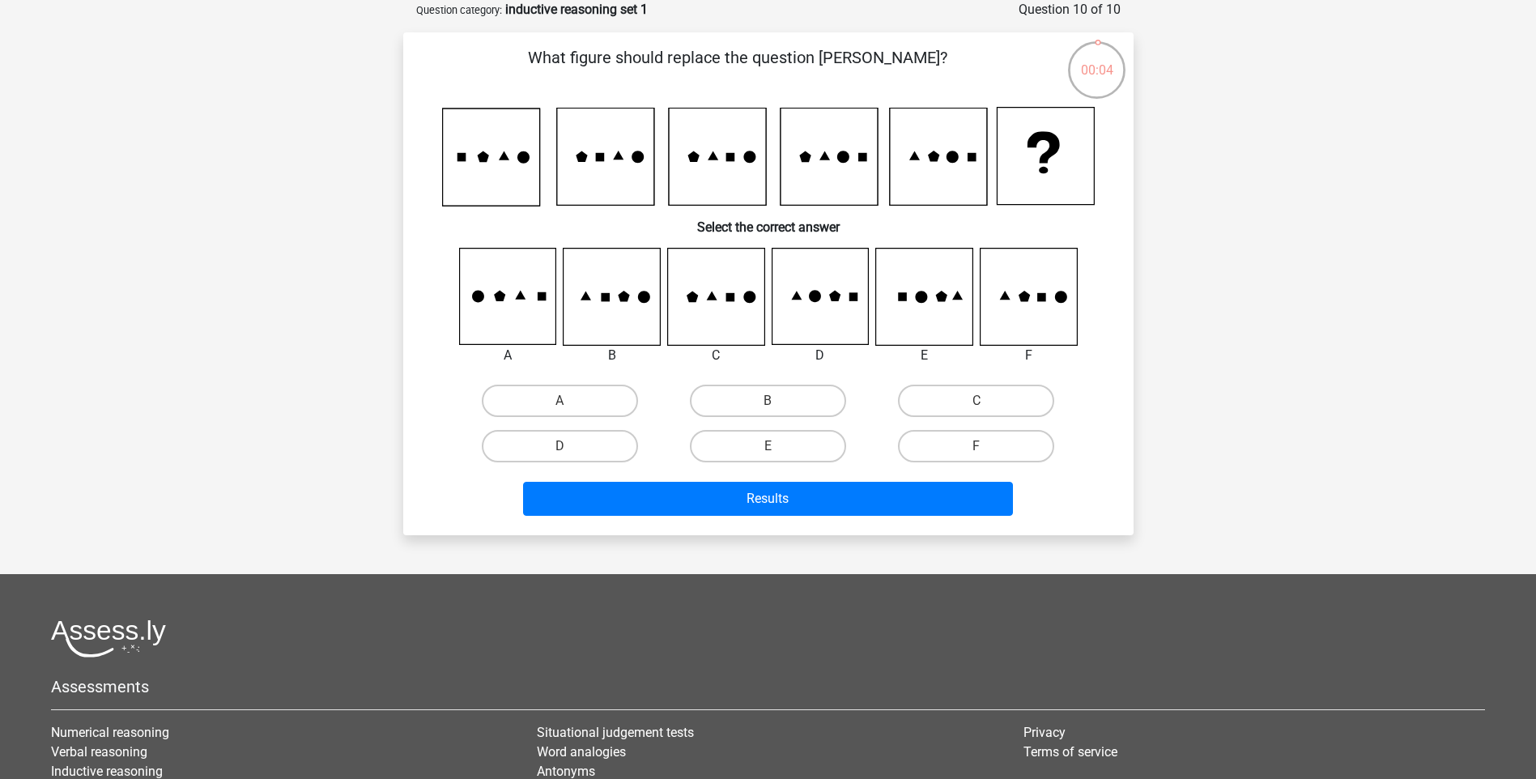
click at [559, 400] on div "A" at bounding box center [559, 401] width 195 height 32
click at [613, 406] on label "A" at bounding box center [560, 401] width 156 height 32
click at [570, 406] on input "A" at bounding box center [564, 406] width 11 height 11
radio input "true"
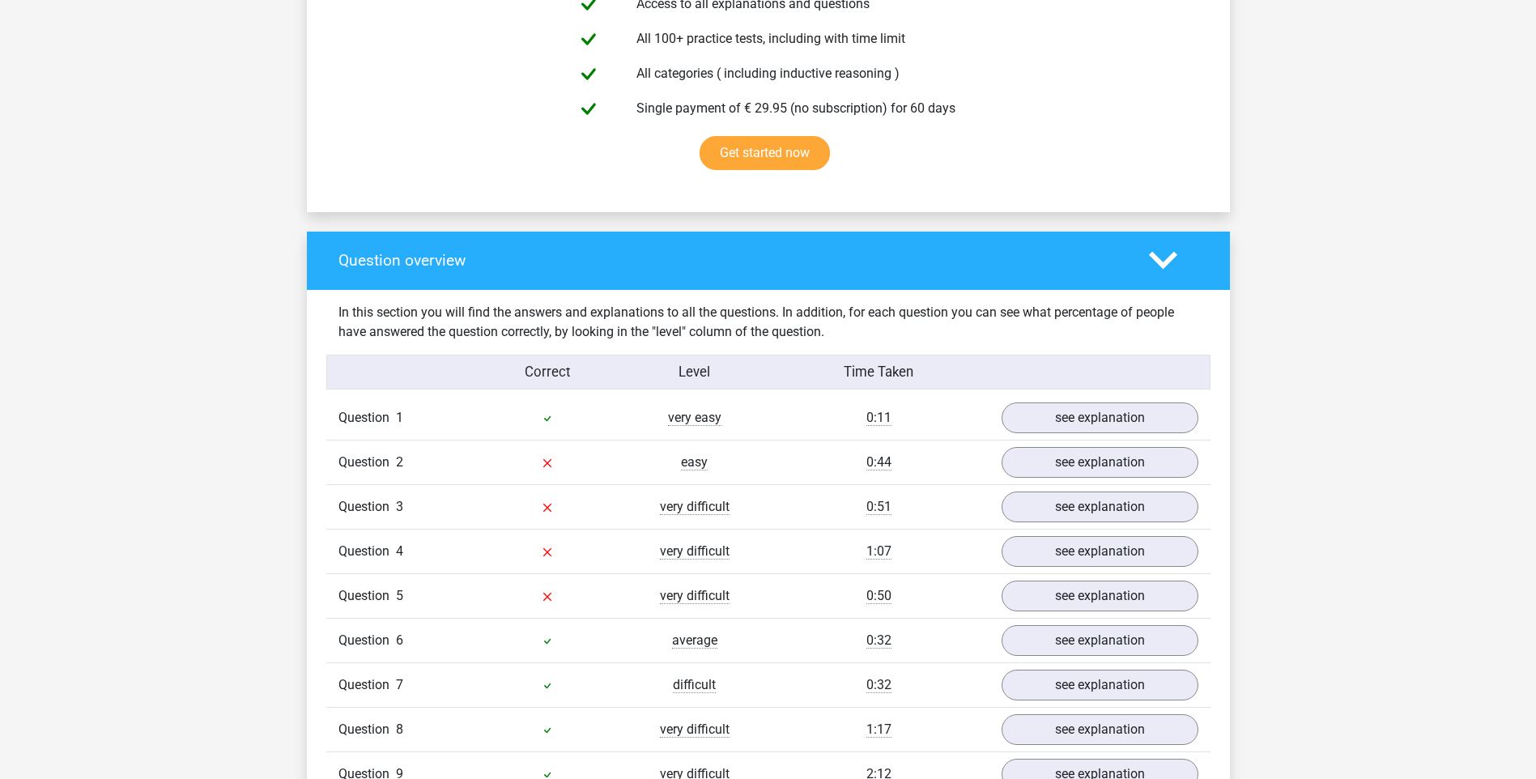
scroll to position [1295, 0]
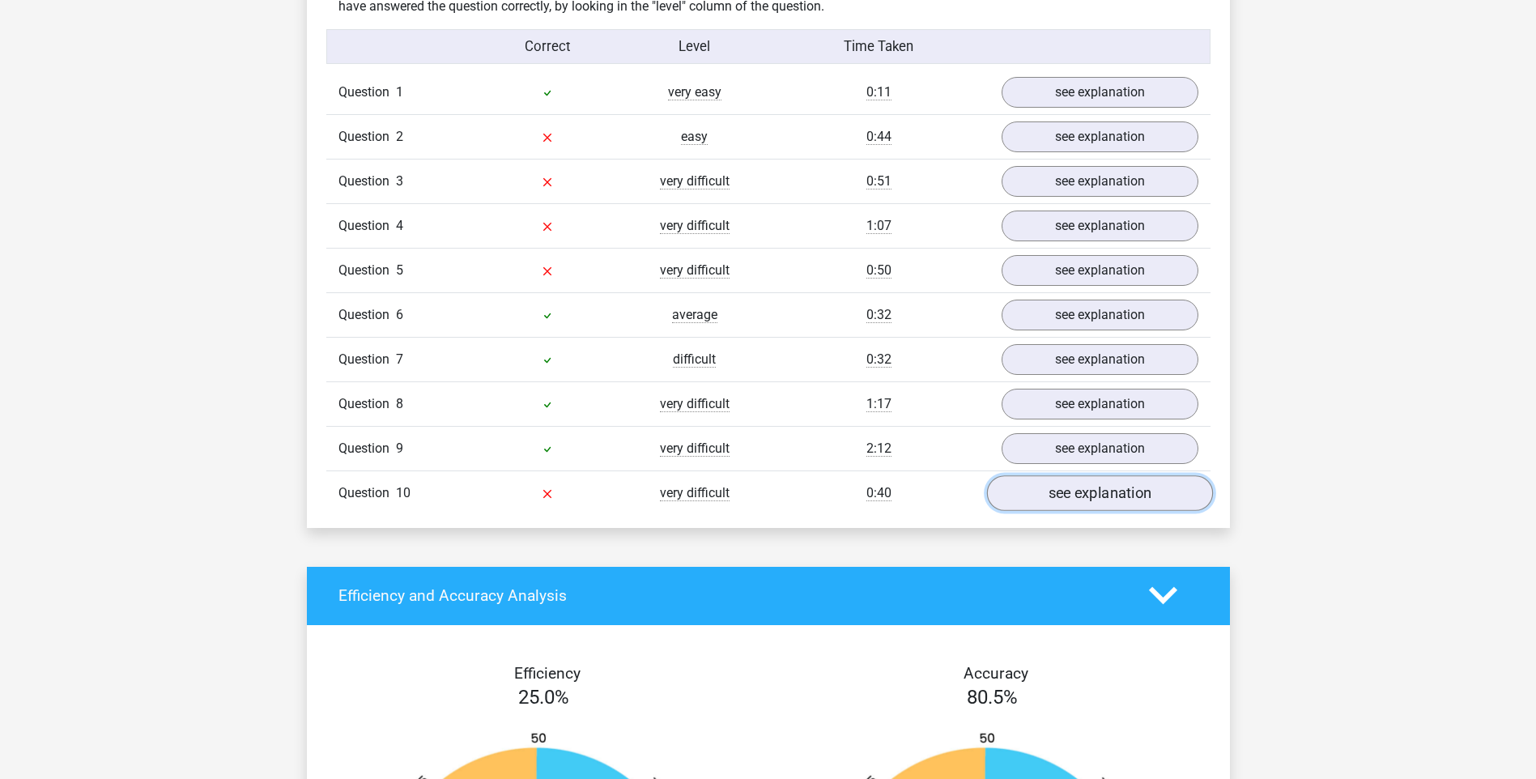
drag, startPoint x: 1062, startPoint y: 492, endPoint x: 1041, endPoint y: 495, distance: 21.2
click at [1062, 492] on link "see explanation" at bounding box center [1099, 493] width 226 height 36
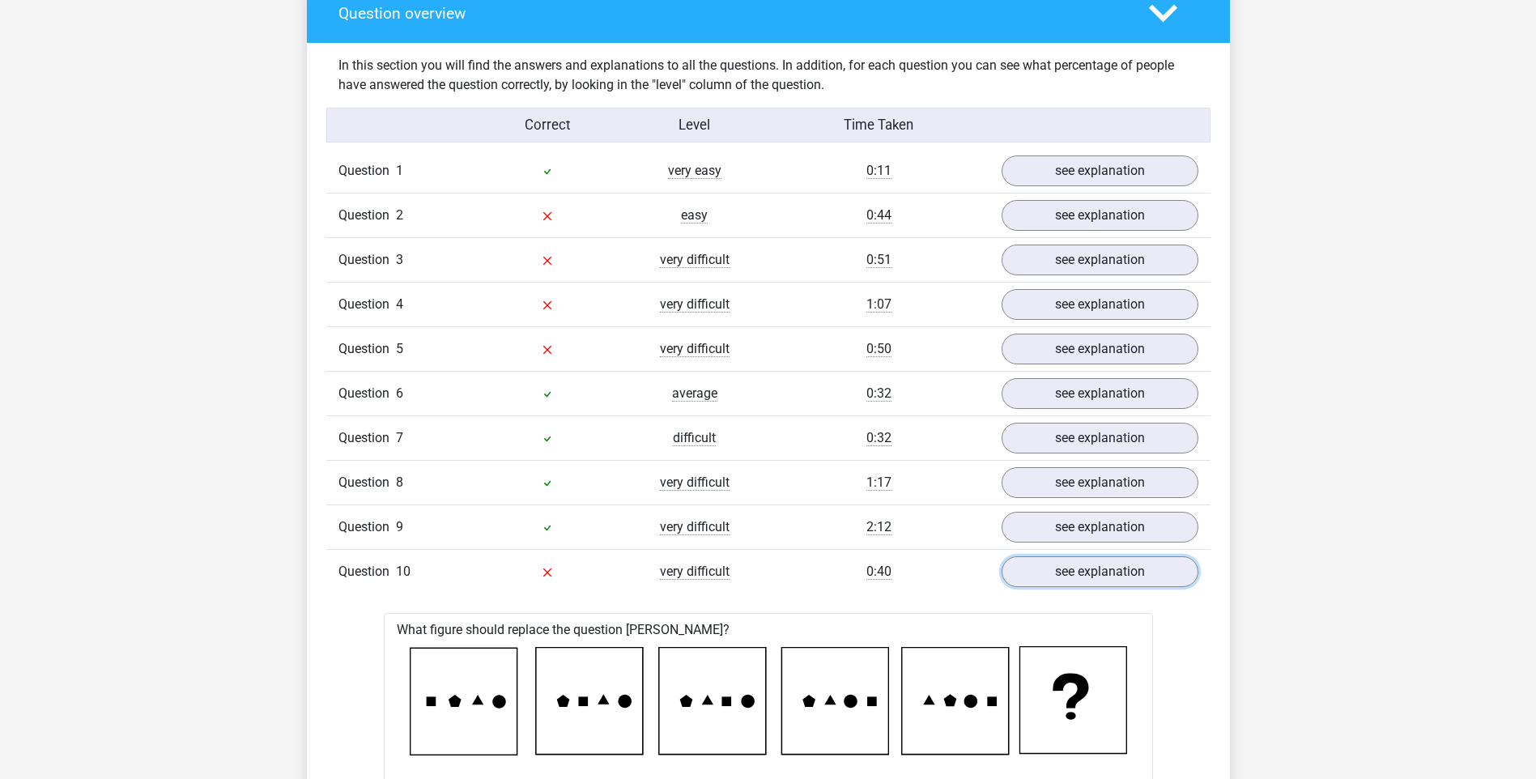
scroll to position [1214, 0]
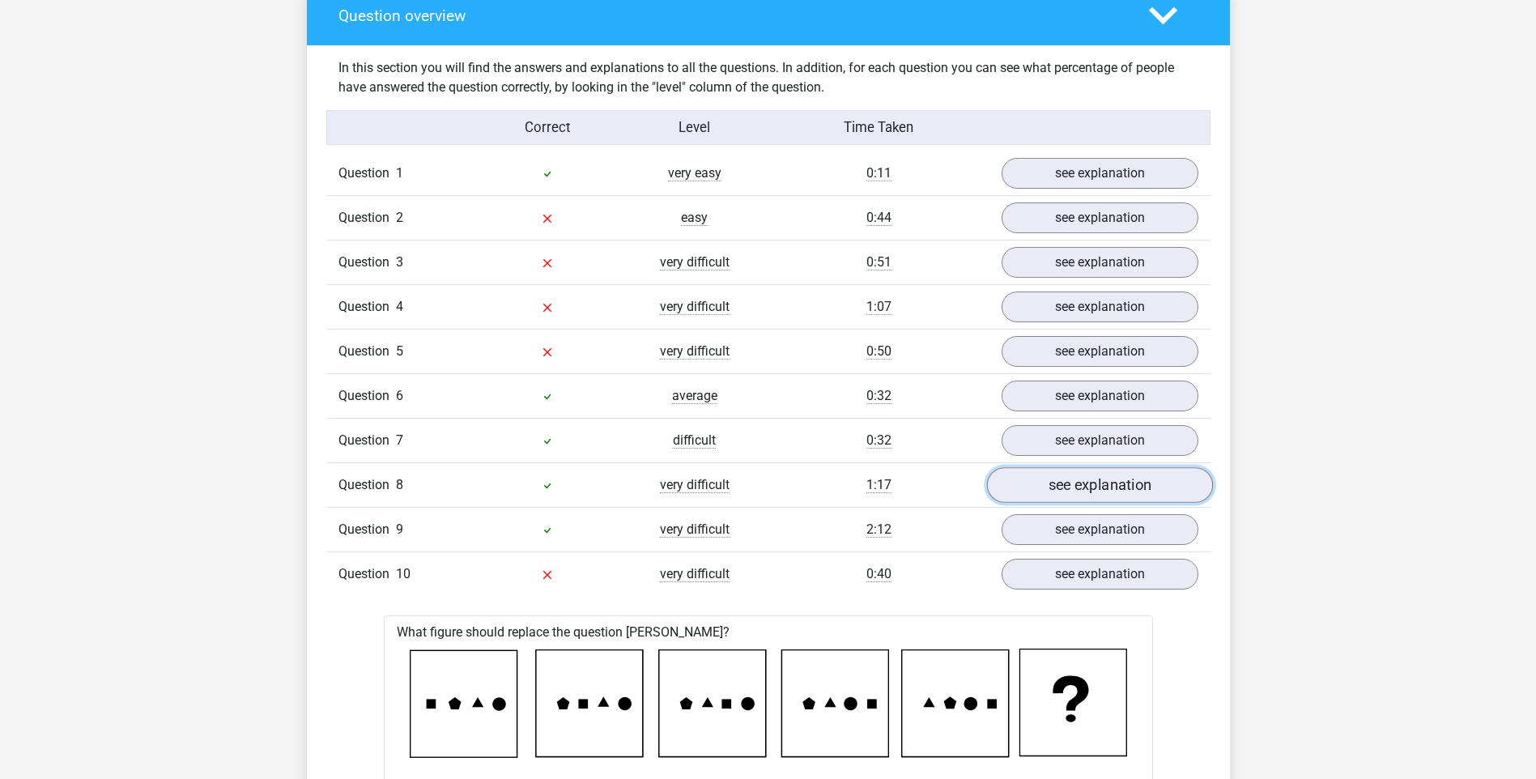
click at [1082, 497] on link "see explanation" at bounding box center [1099, 485] width 226 height 36
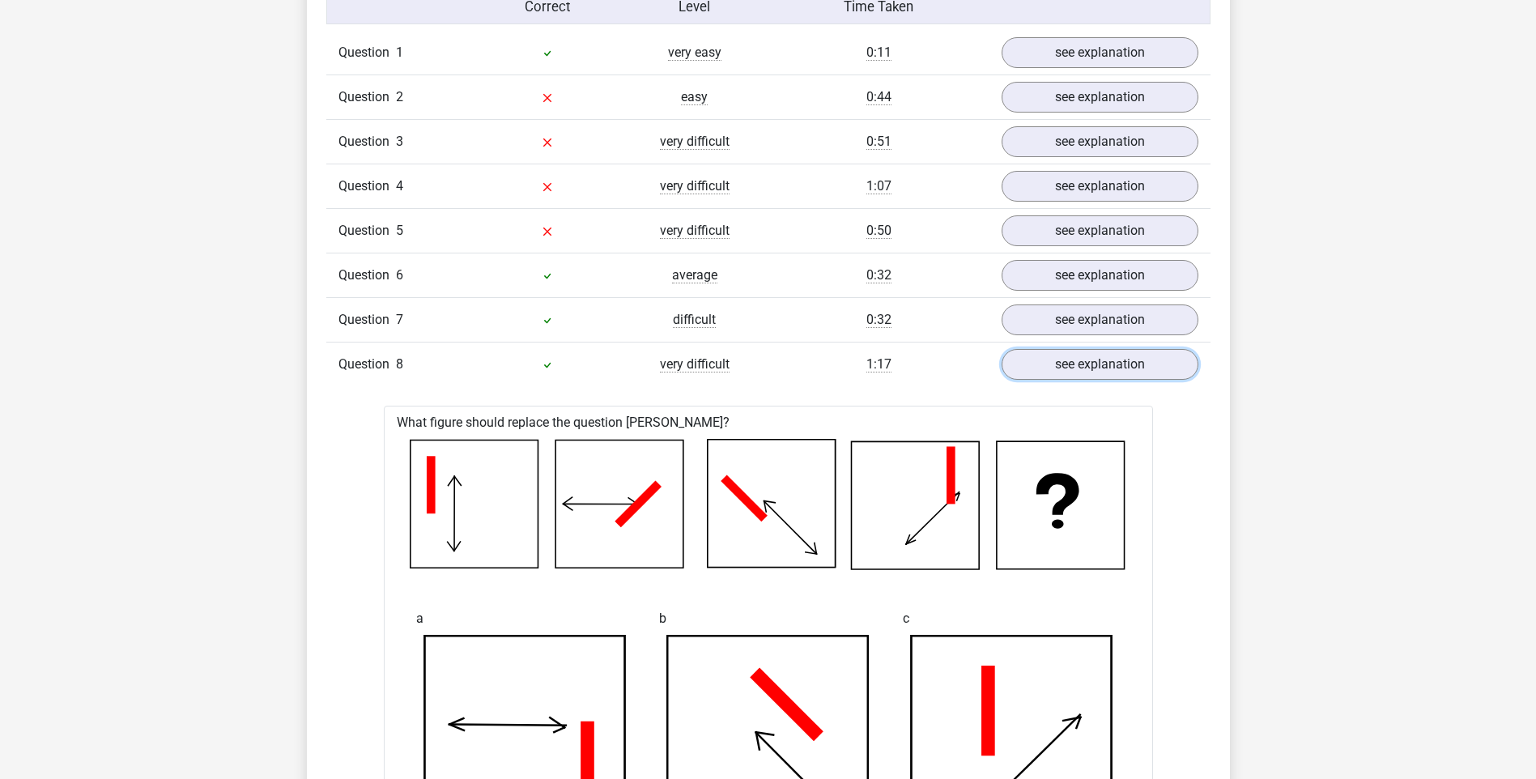
scroll to position [1295, 0]
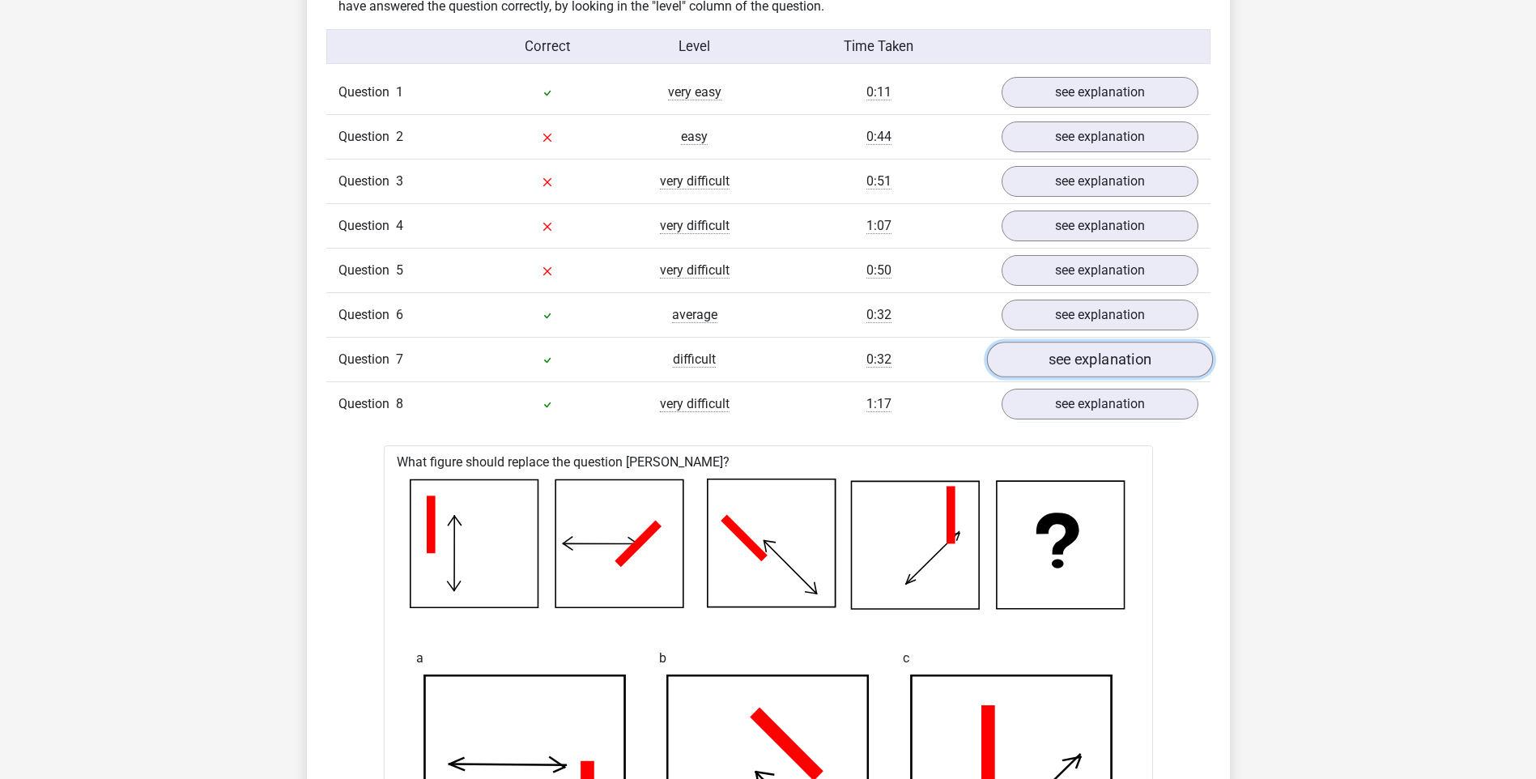
click at [1095, 352] on link "see explanation" at bounding box center [1099, 360] width 226 height 36
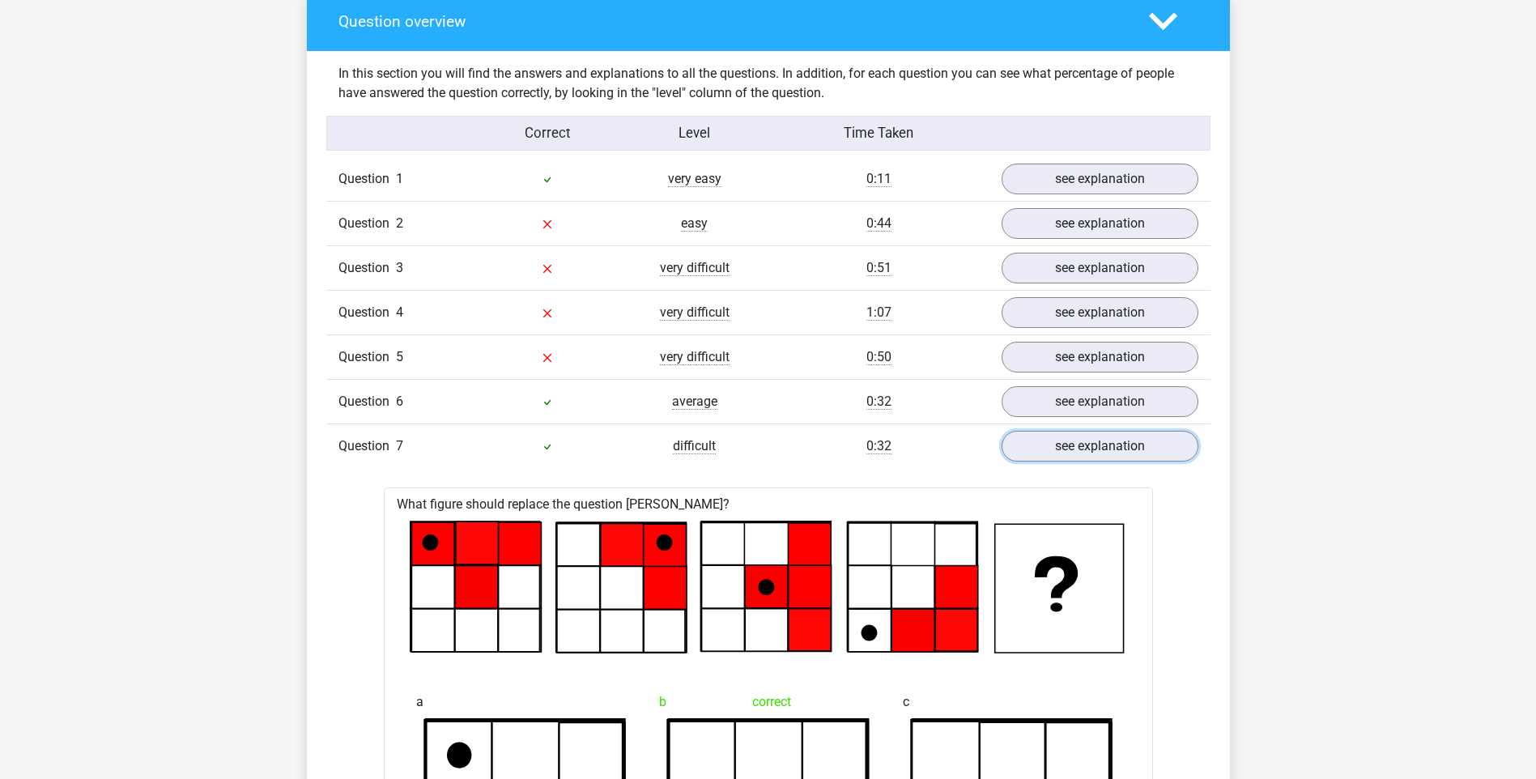
scroll to position [1052, 0]
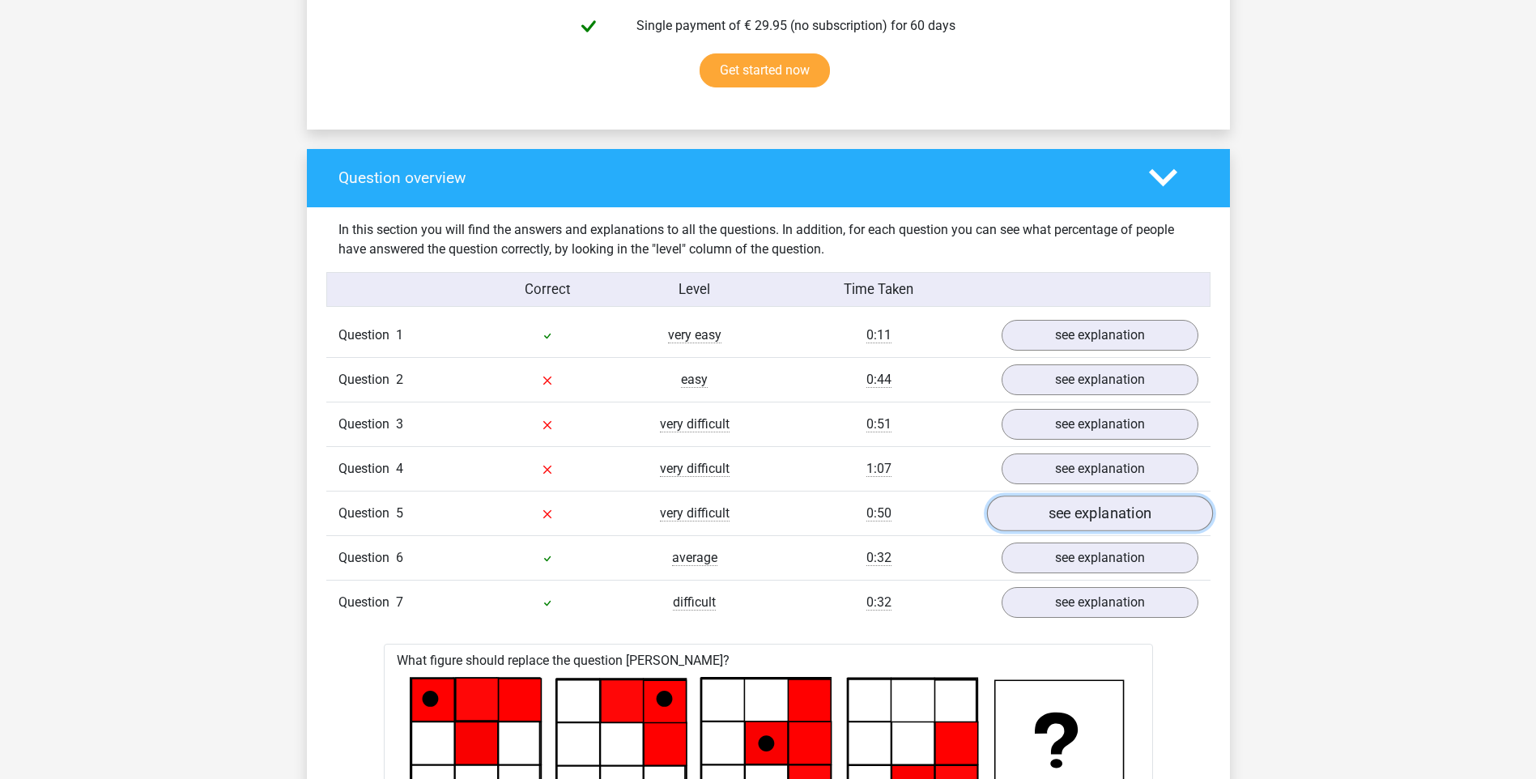
drag, startPoint x: 1085, startPoint y: 512, endPoint x: 1059, endPoint y: 519, distance: 26.9
click at [1085, 512] on link "see explanation" at bounding box center [1099, 513] width 226 height 36
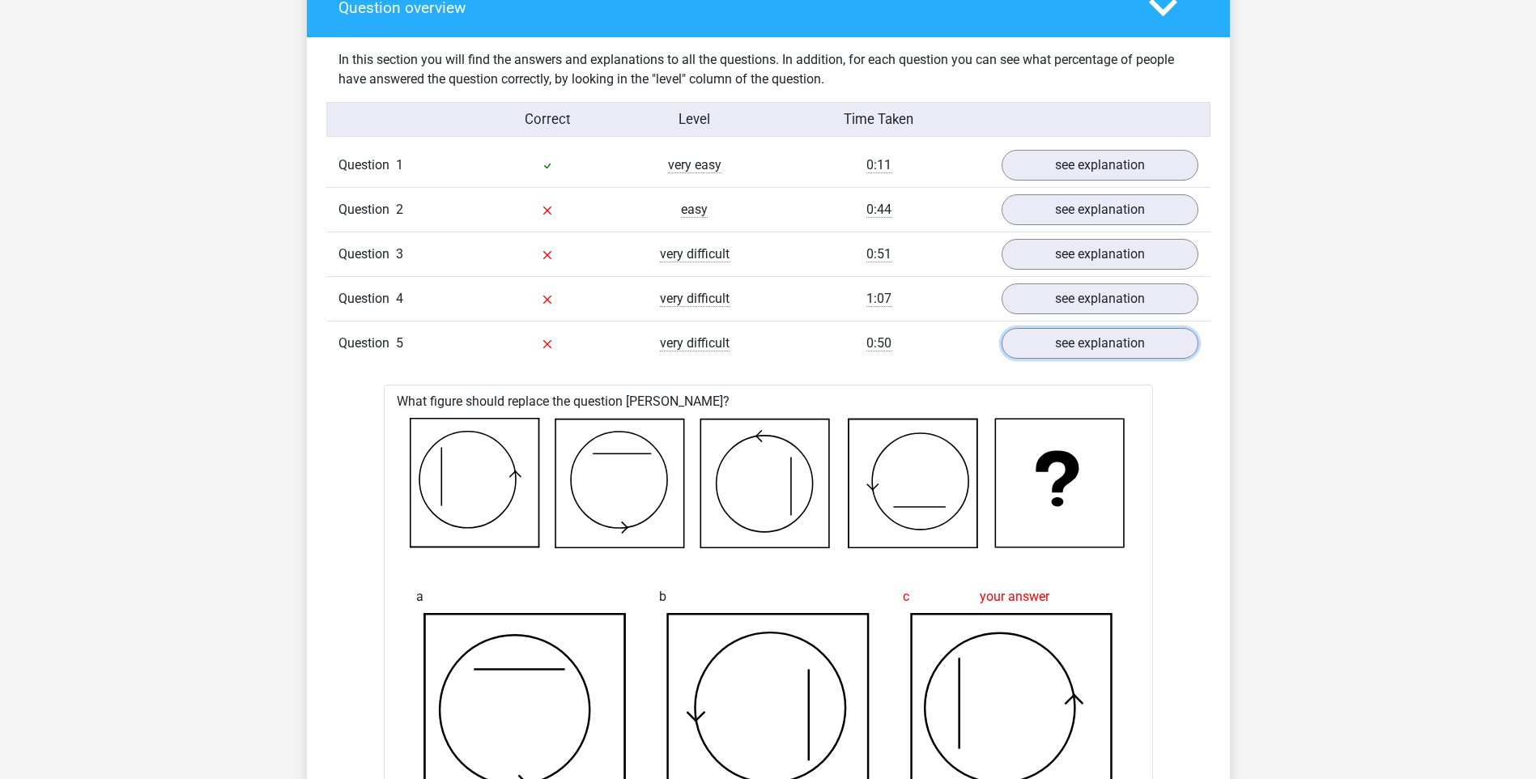
scroll to position [1214, 0]
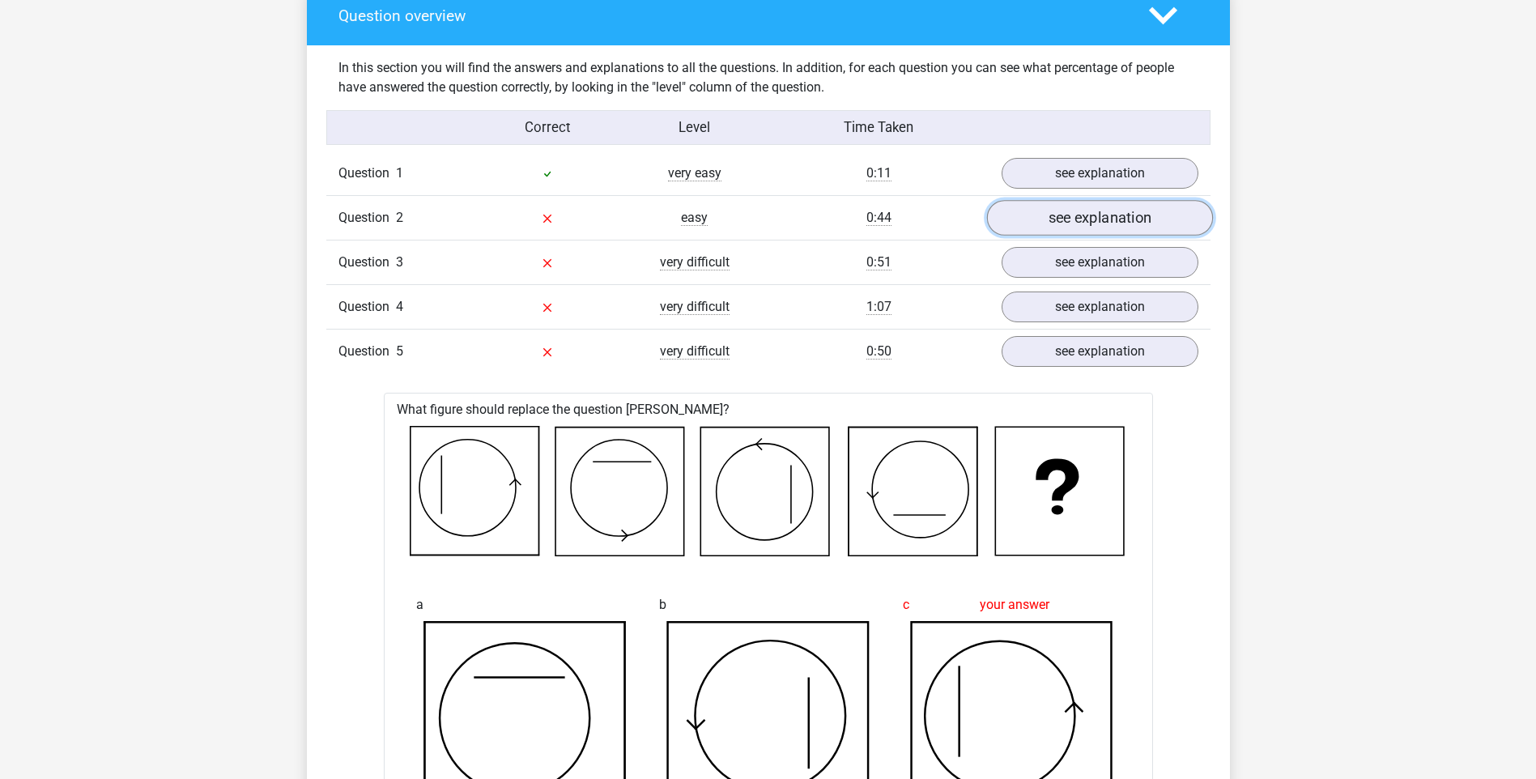
click at [1089, 230] on link "see explanation" at bounding box center [1099, 218] width 226 height 36
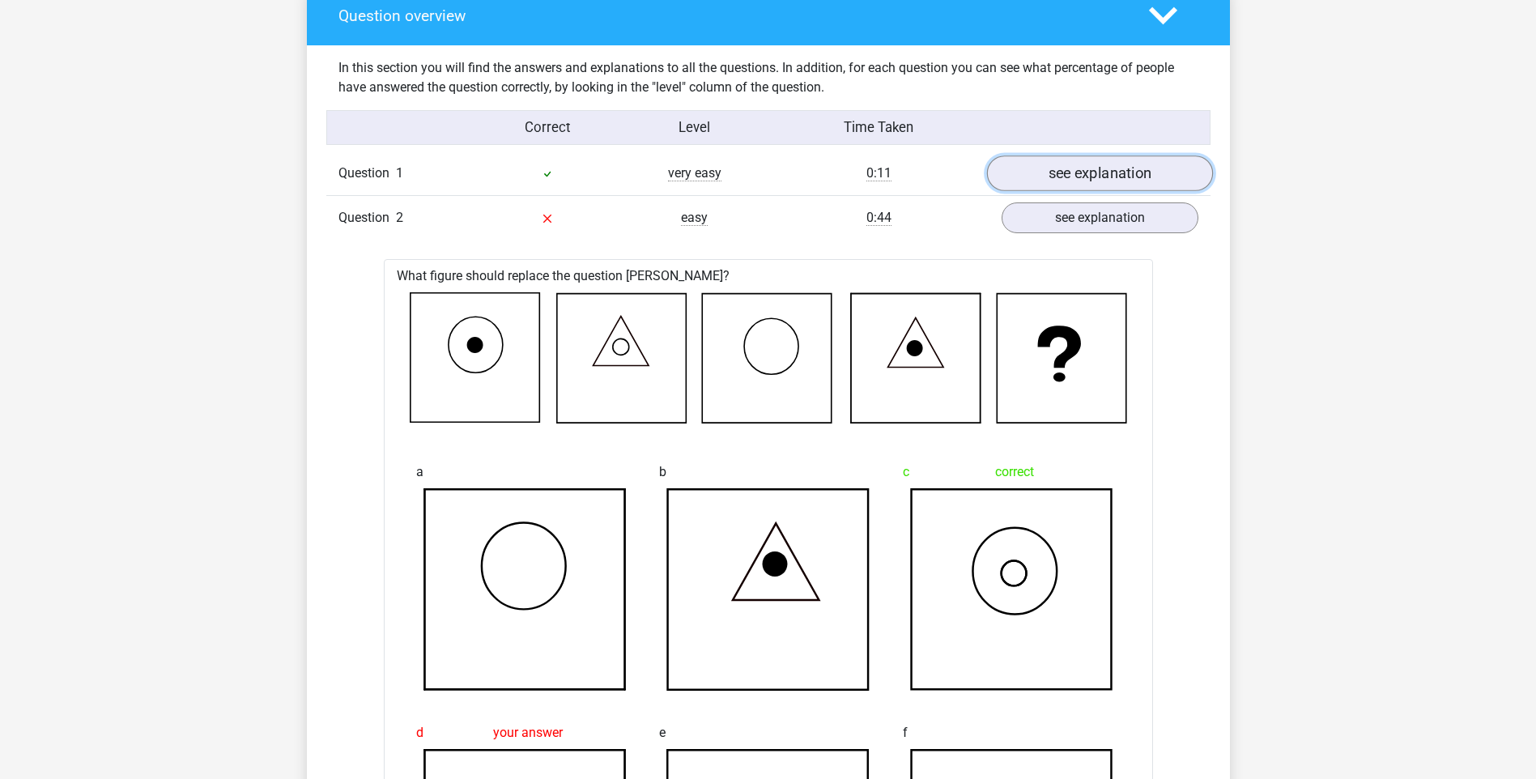
click at [1115, 167] on link "see explanation" at bounding box center [1099, 173] width 226 height 36
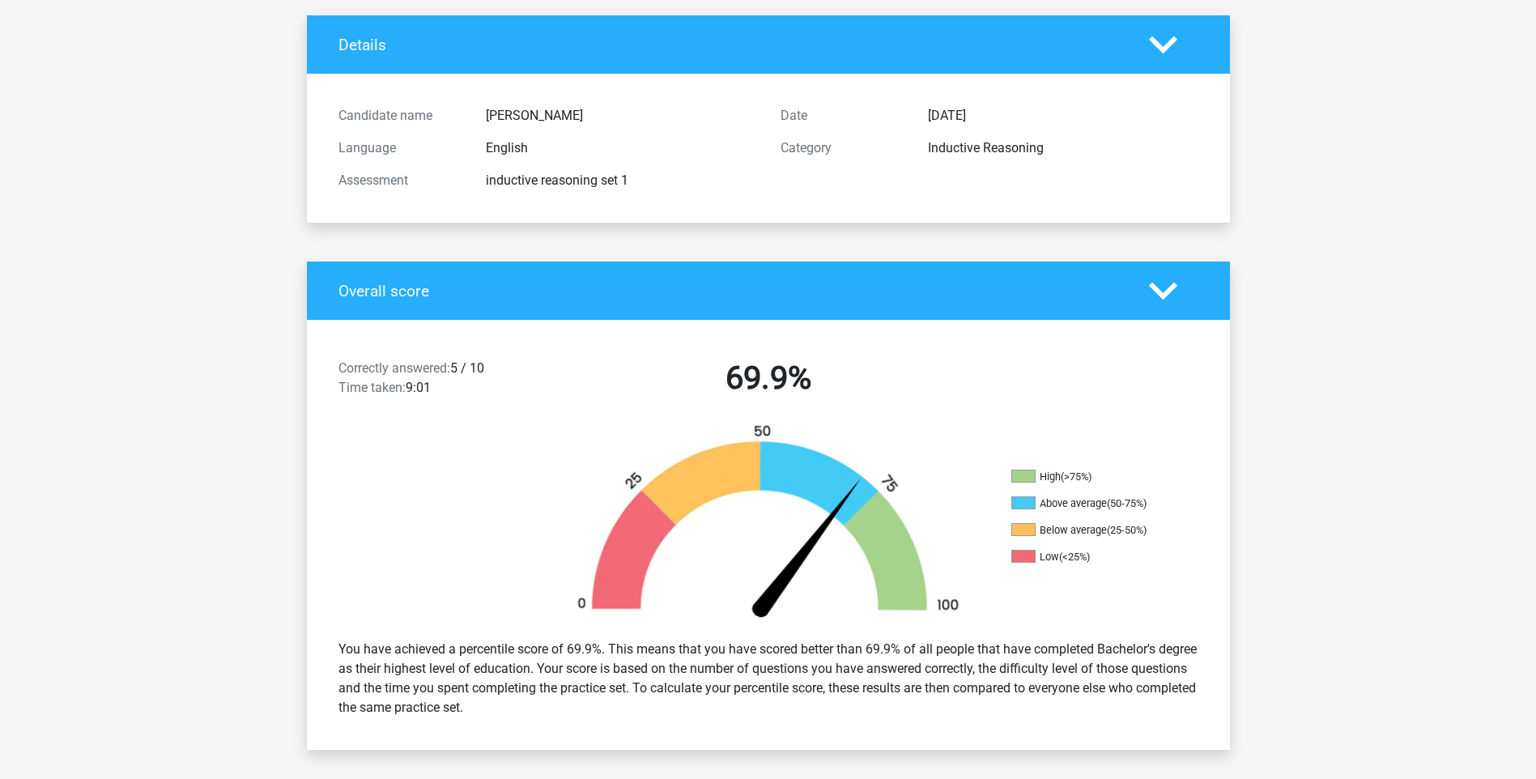
scroll to position [0, 0]
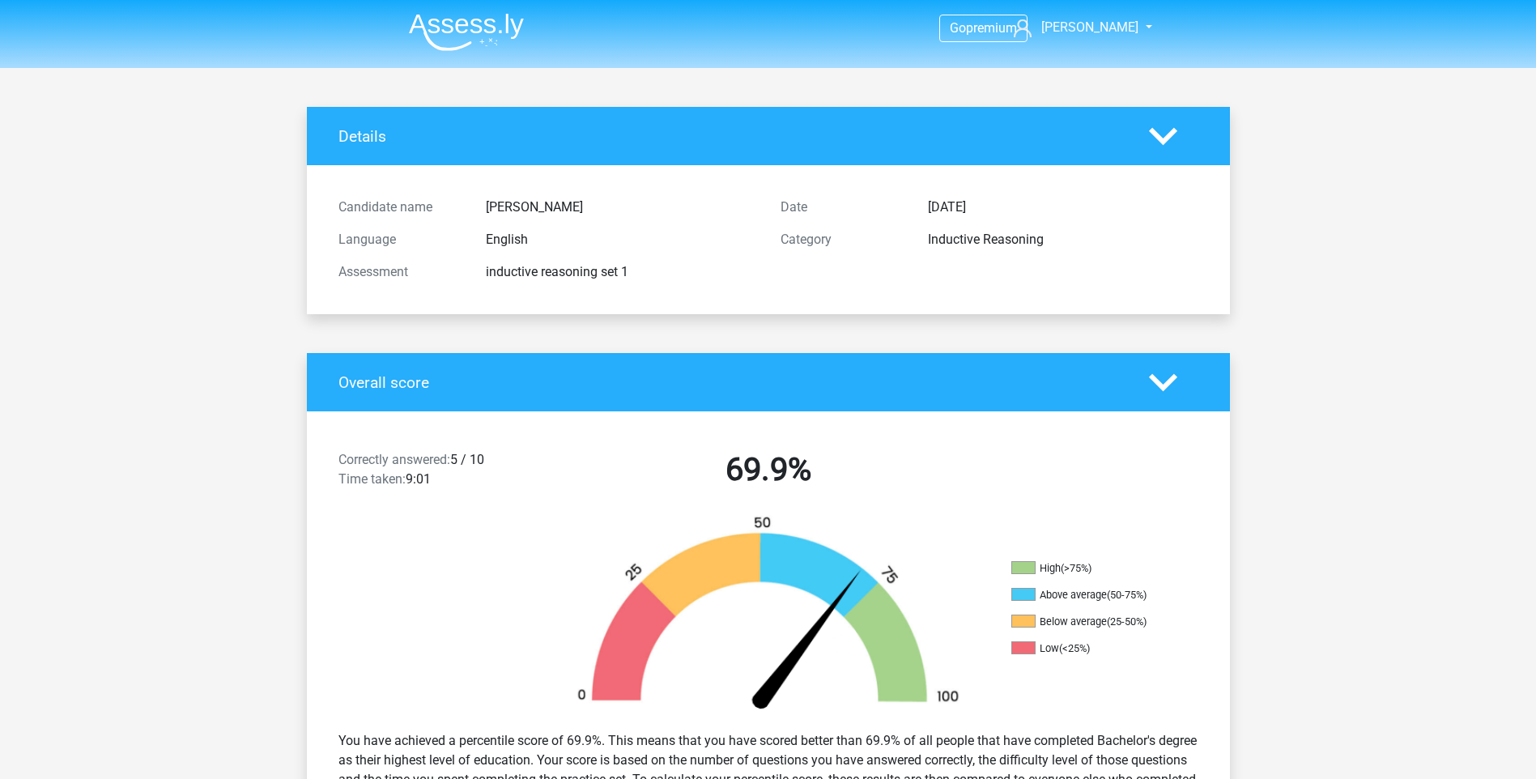
click at [483, 36] on img at bounding box center [466, 32] width 115 height 38
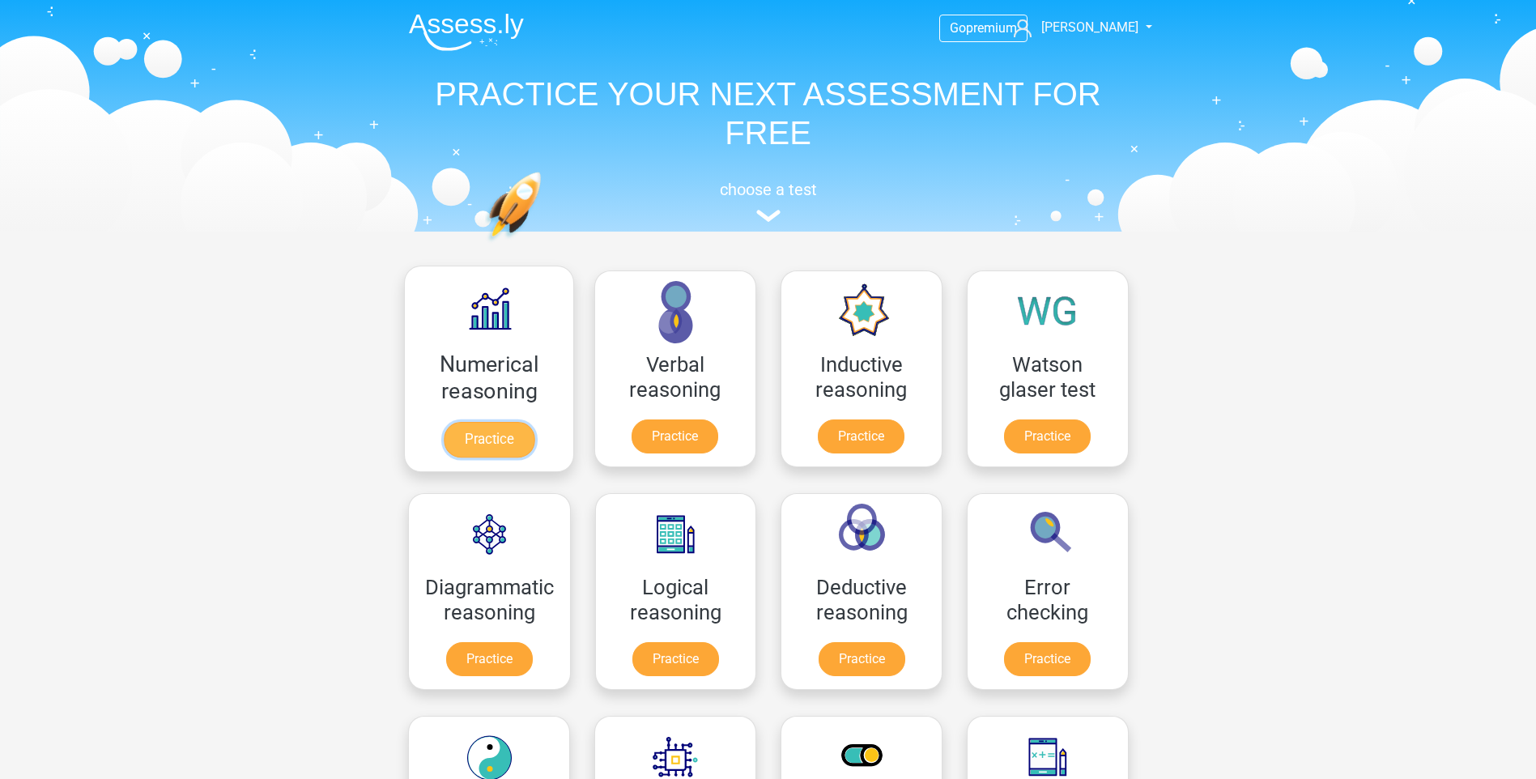
click at [508, 422] on link "Practice" at bounding box center [488, 440] width 91 height 36
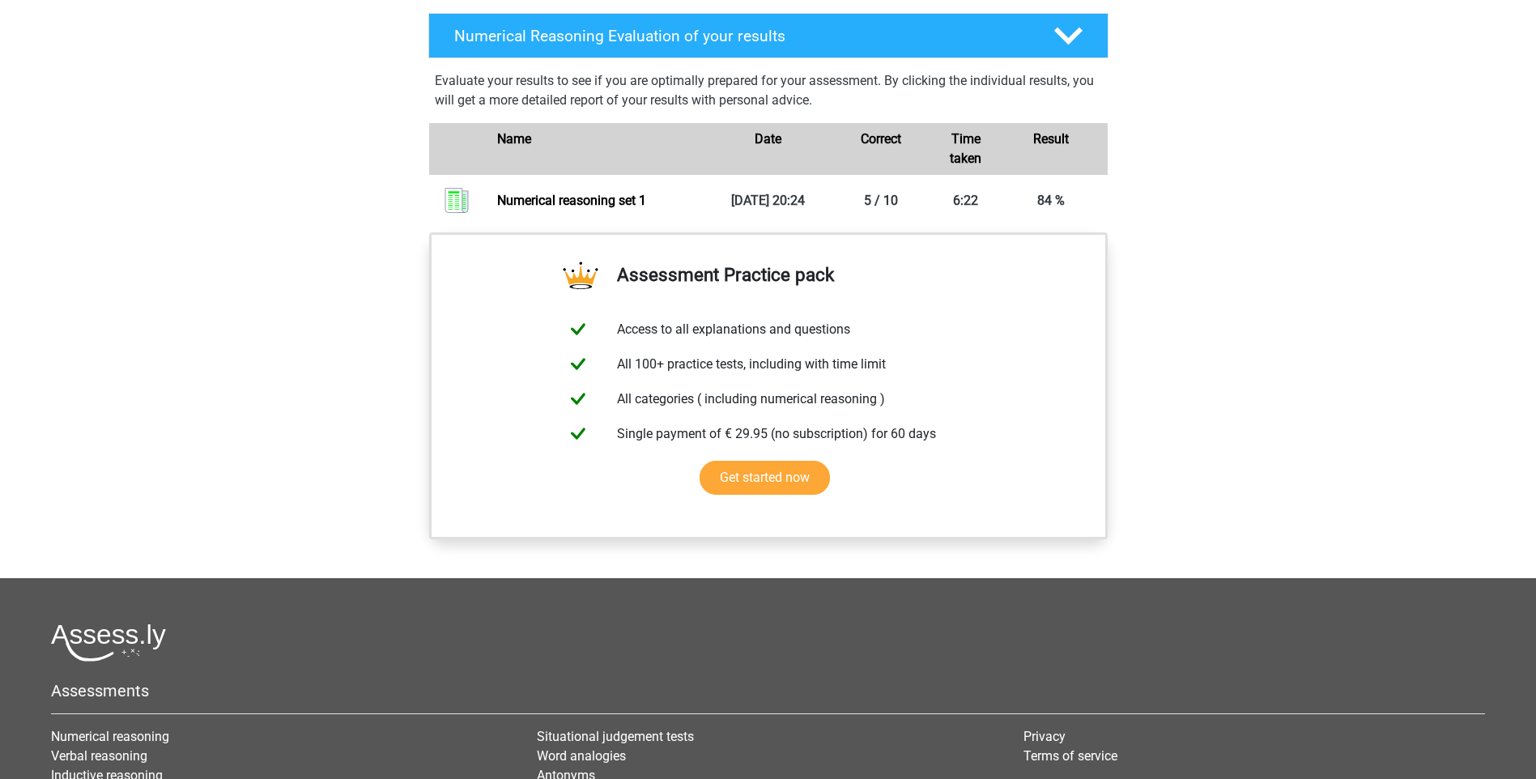
scroll to position [1052, 0]
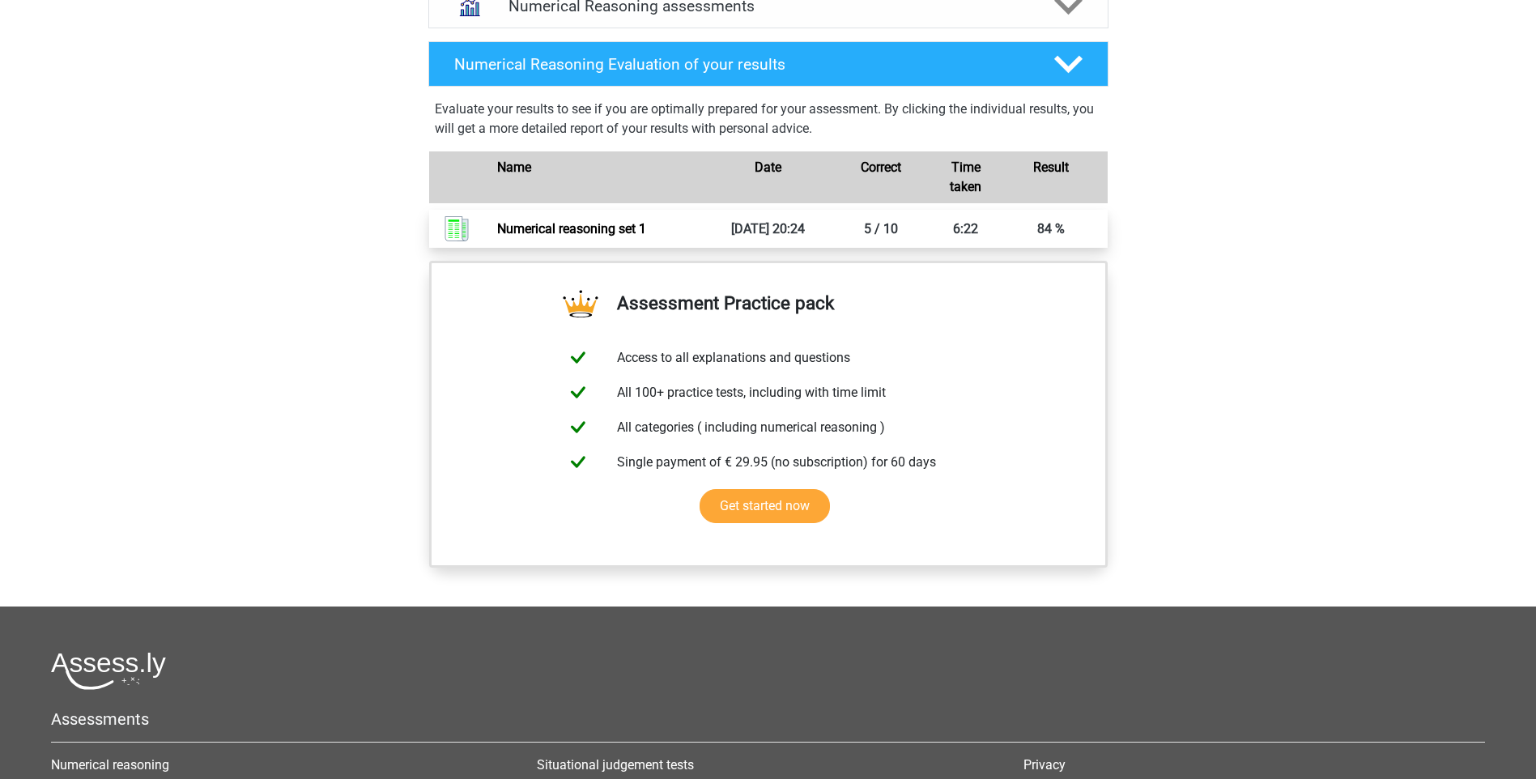
click at [646, 236] on link "Numerical reasoning set 1" at bounding box center [571, 228] width 149 height 15
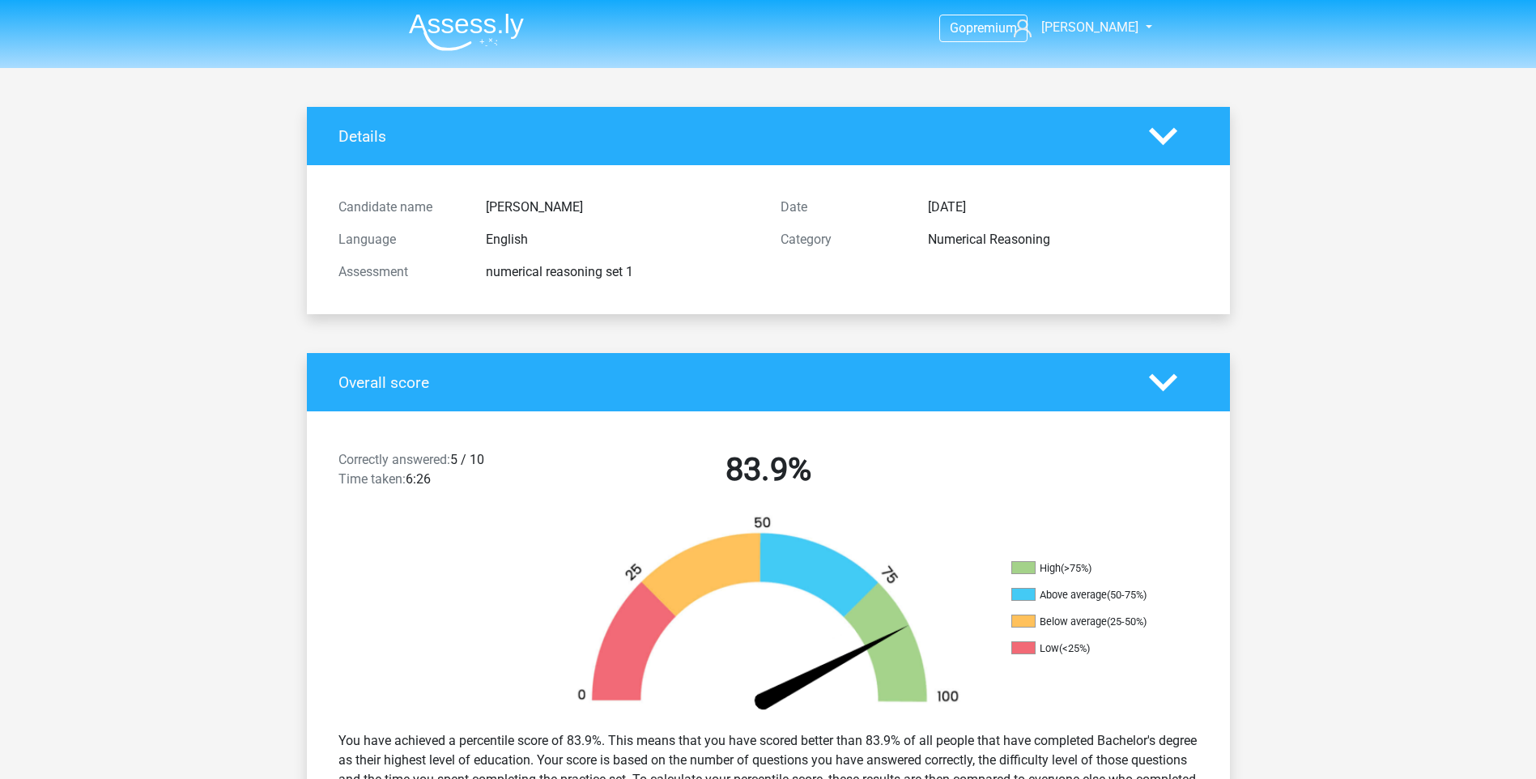
click at [445, 39] on img at bounding box center [466, 32] width 115 height 38
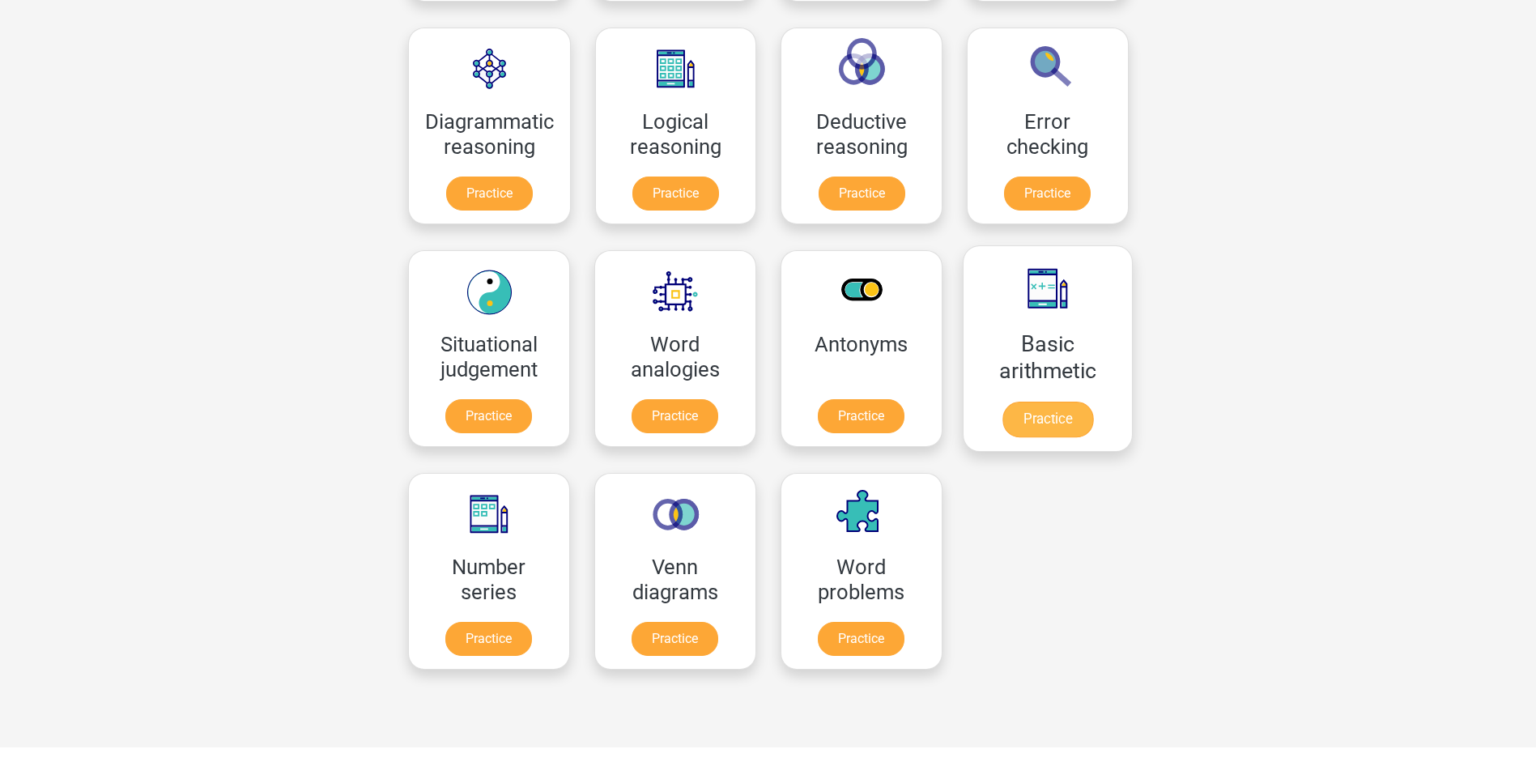
scroll to position [486, 0]
